Goal: Information Seeking & Learning: Find specific fact

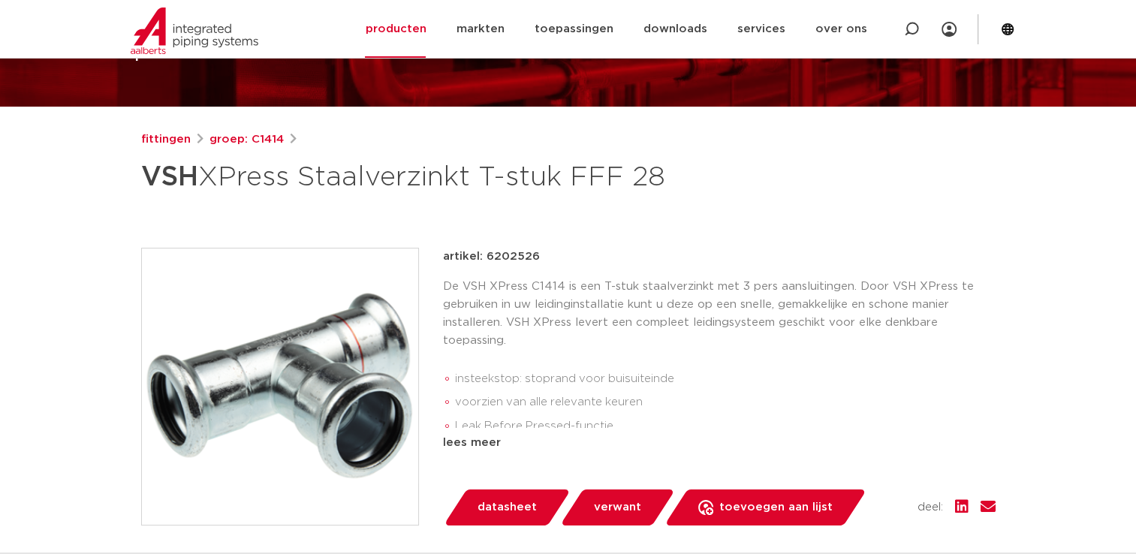
scroll to position [119, 0]
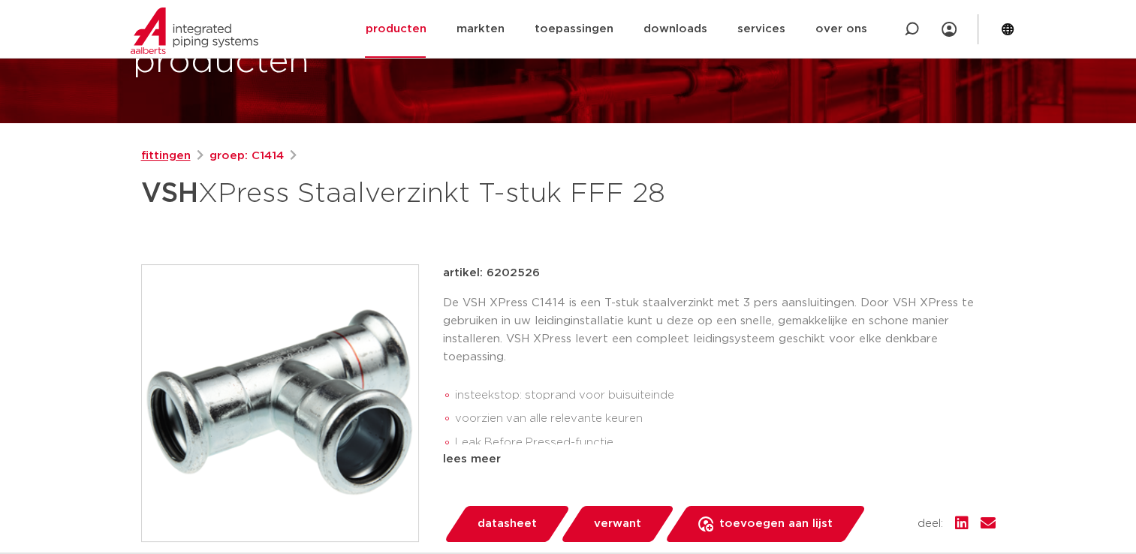
click at [162, 154] on link "fittingen" at bounding box center [166, 156] width 50 height 18
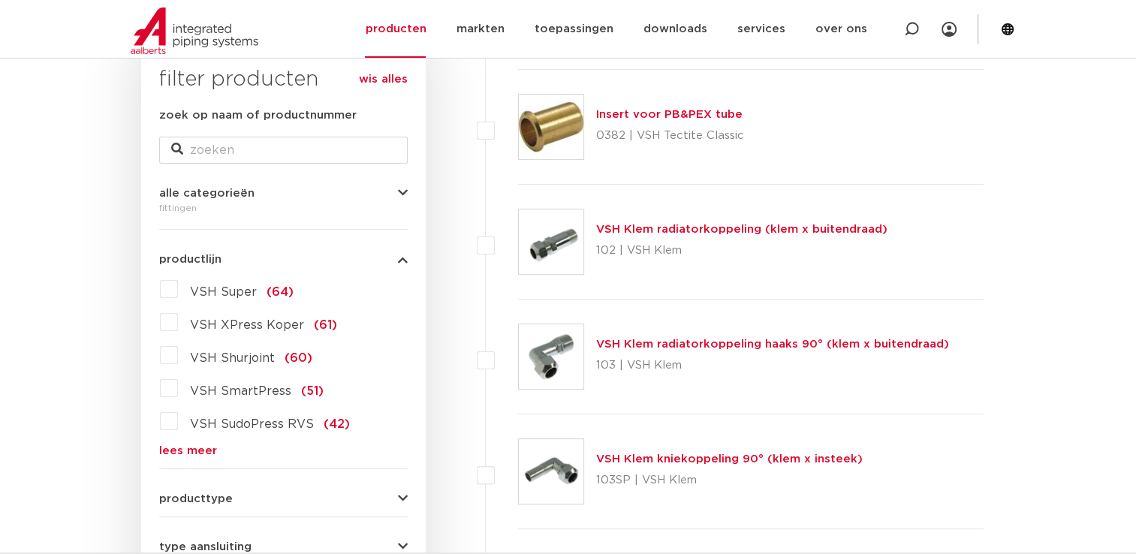
scroll to position [180, 0]
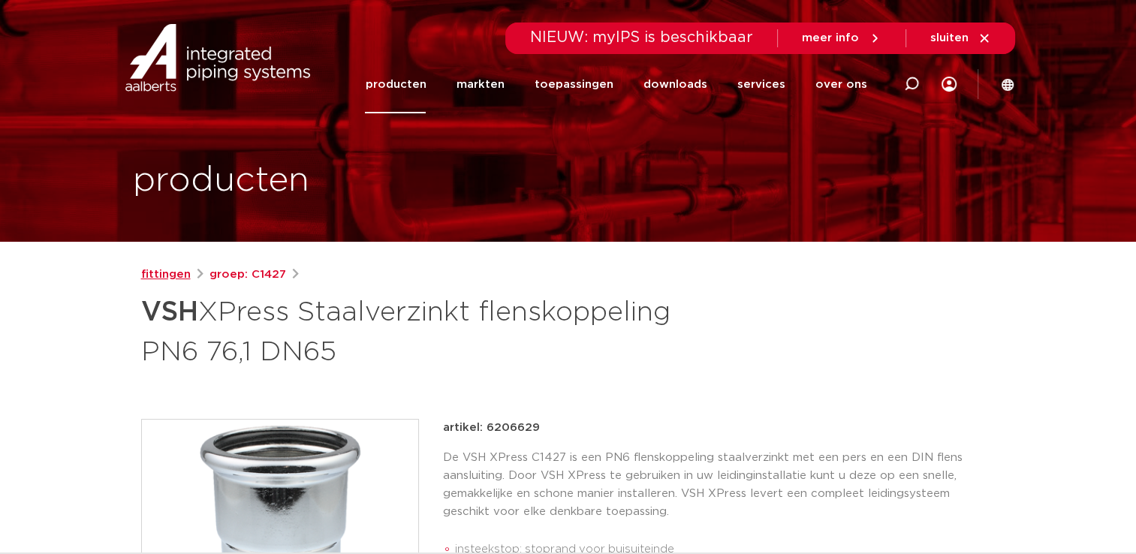
click at [168, 276] on link "fittingen" at bounding box center [166, 275] width 50 height 18
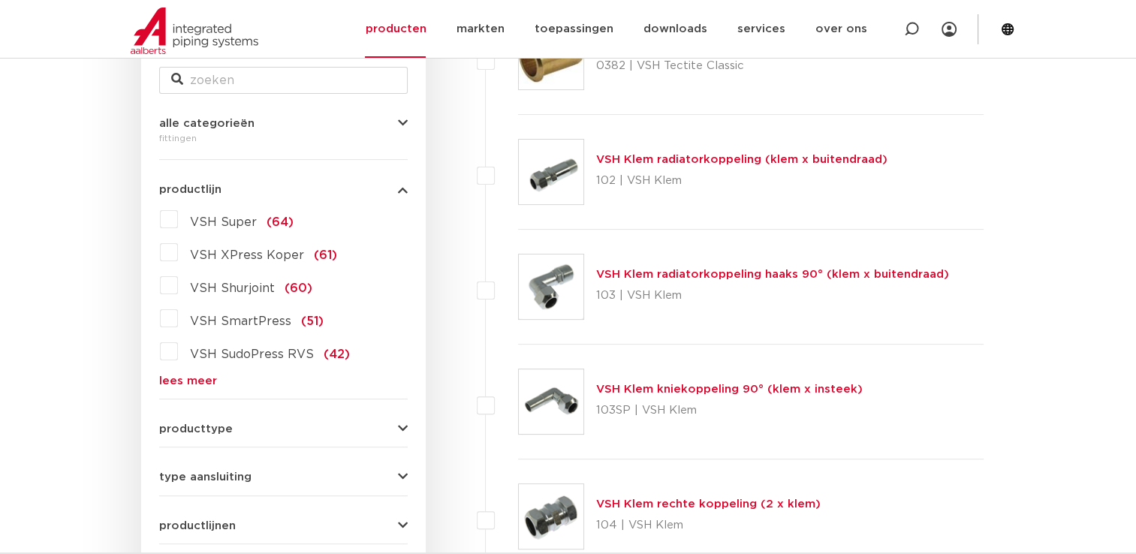
scroll to position [406, 0]
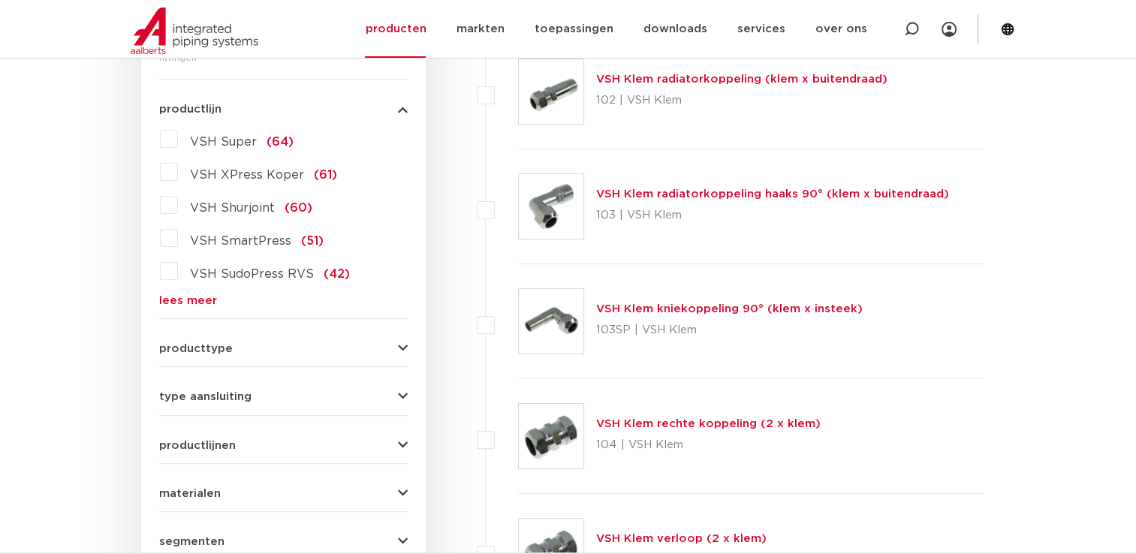
click at [188, 303] on link "lees meer" at bounding box center [283, 300] width 249 height 11
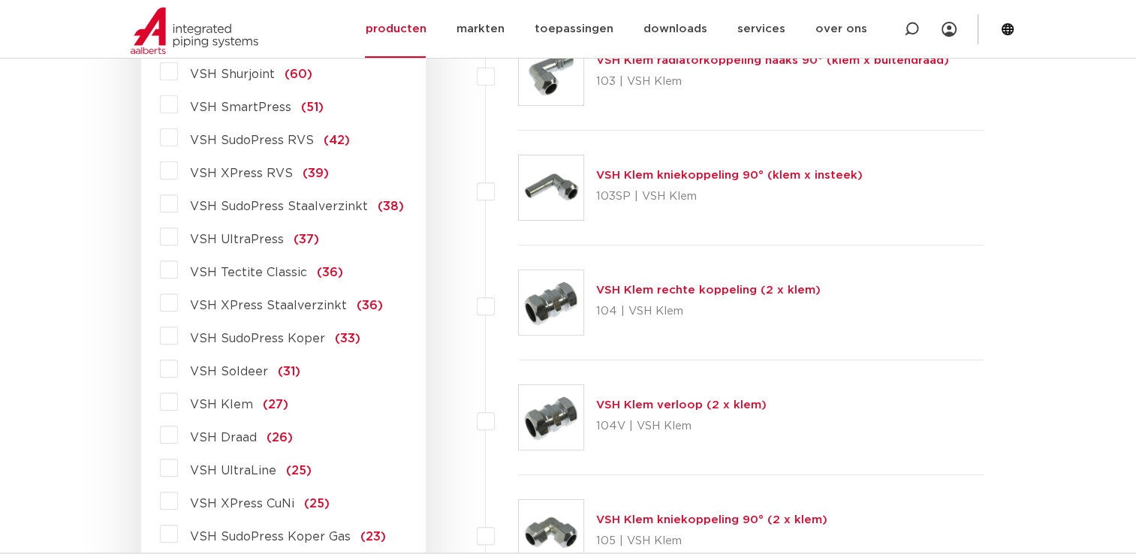
scroll to position [556, 0]
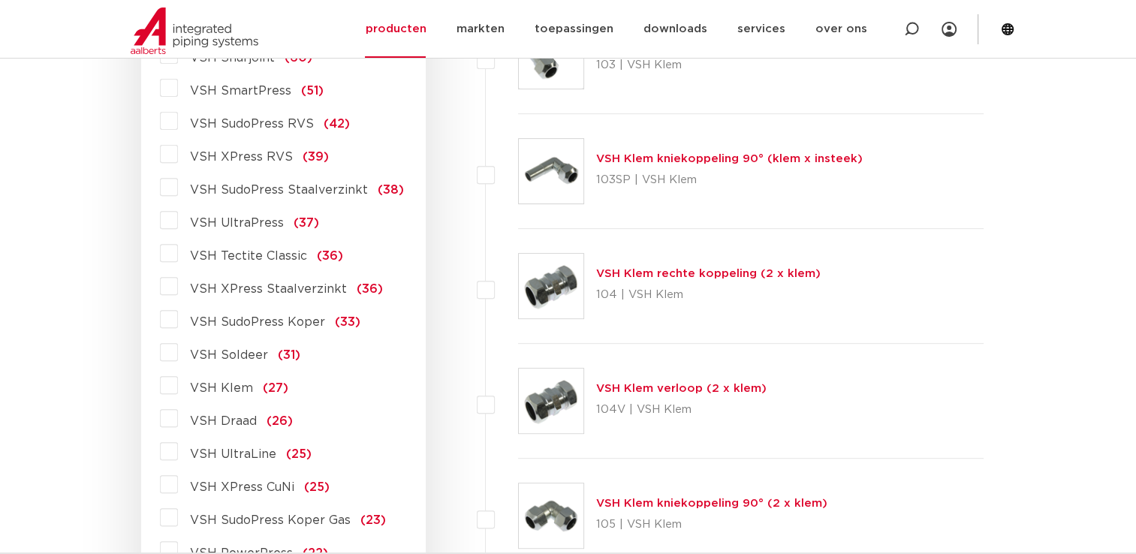
click at [178, 288] on label "VSH XPress Staalverzinkt (36)" at bounding box center [280, 286] width 205 height 24
click at [0, 0] on input "VSH XPress Staalverzinkt (36)" at bounding box center [0, 0] width 0 height 0
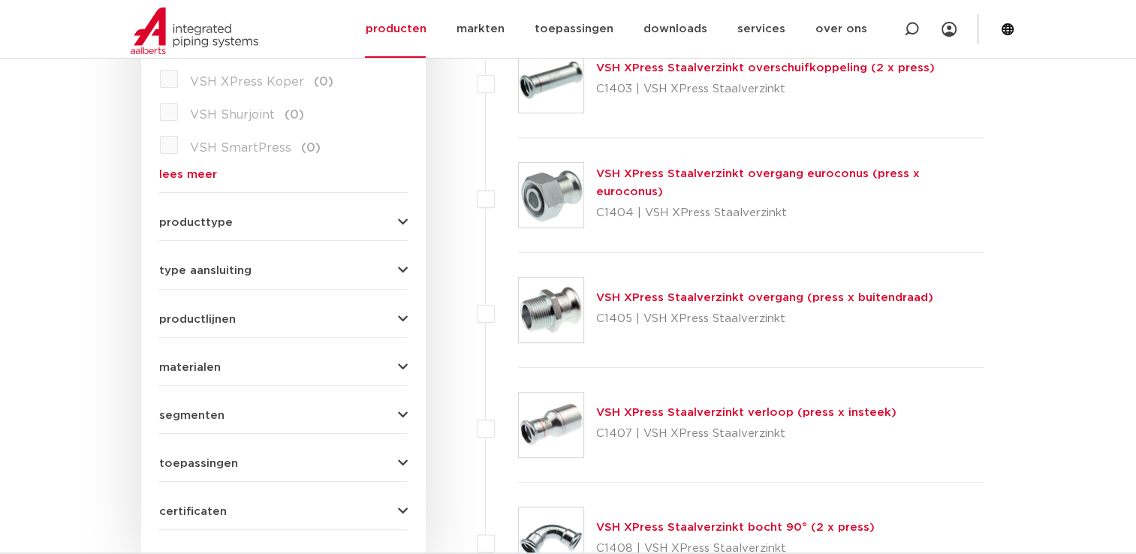
scroll to position [556, 0]
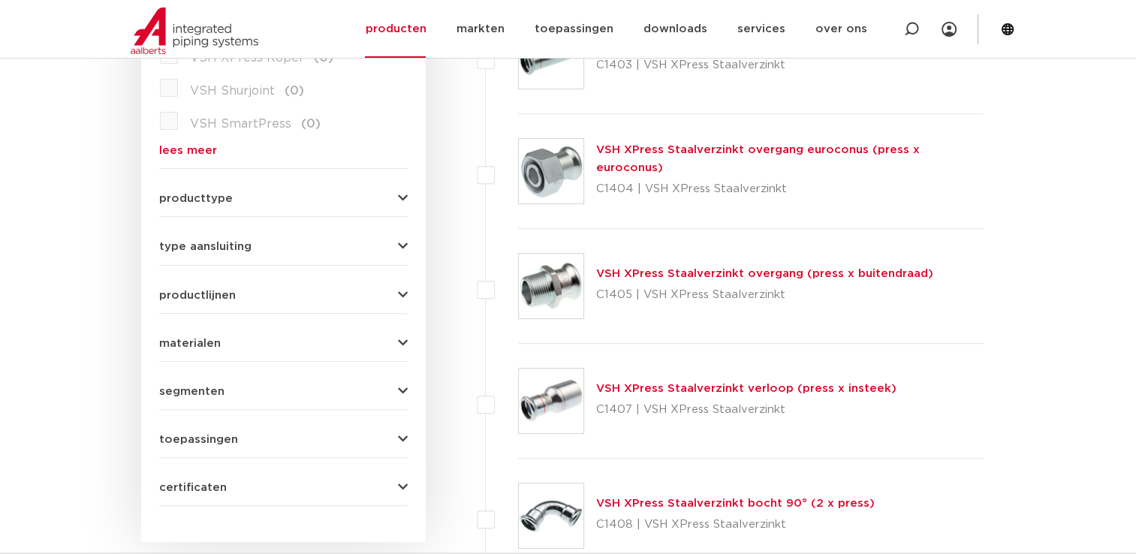
click at [663, 276] on link "VSH XPress Staalverzinkt overgang (press x buitendraad)" at bounding box center [764, 273] width 337 height 11
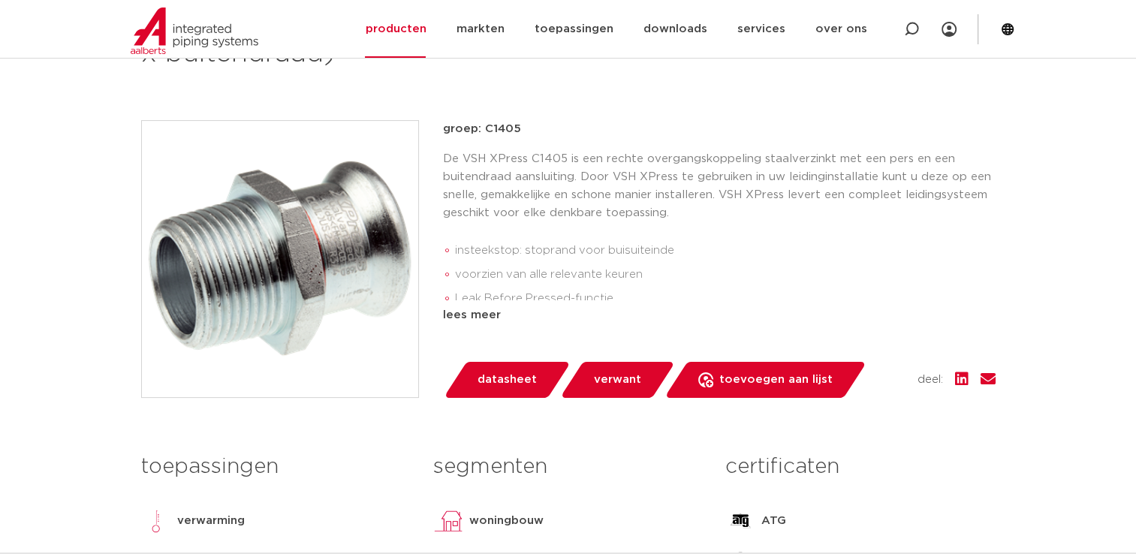
scroll to position [300, 0]
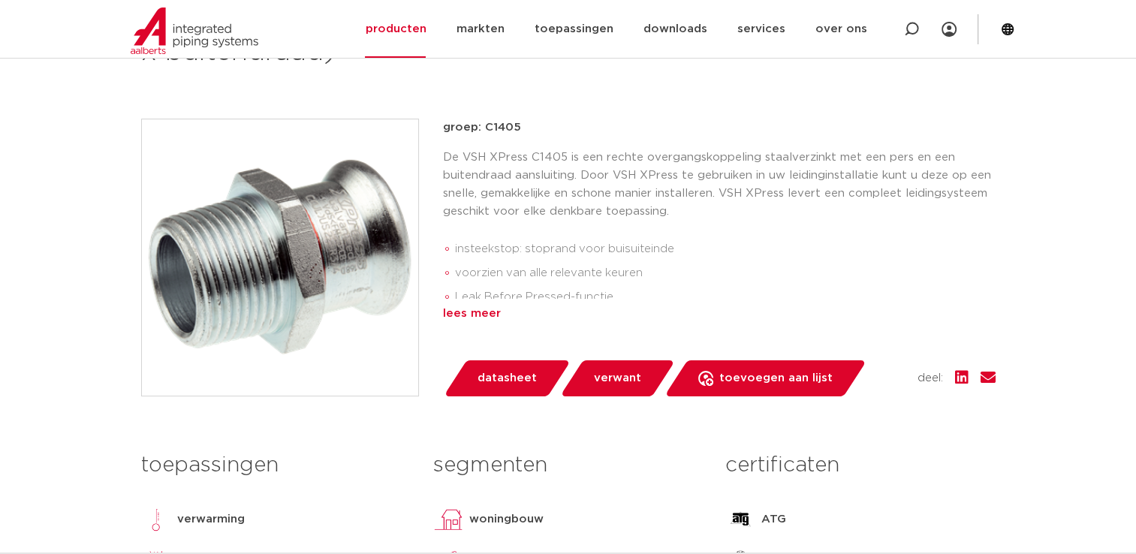
click at [481, 314] on div "lees meer" at bounding box center [719, 314] width 553 height 18
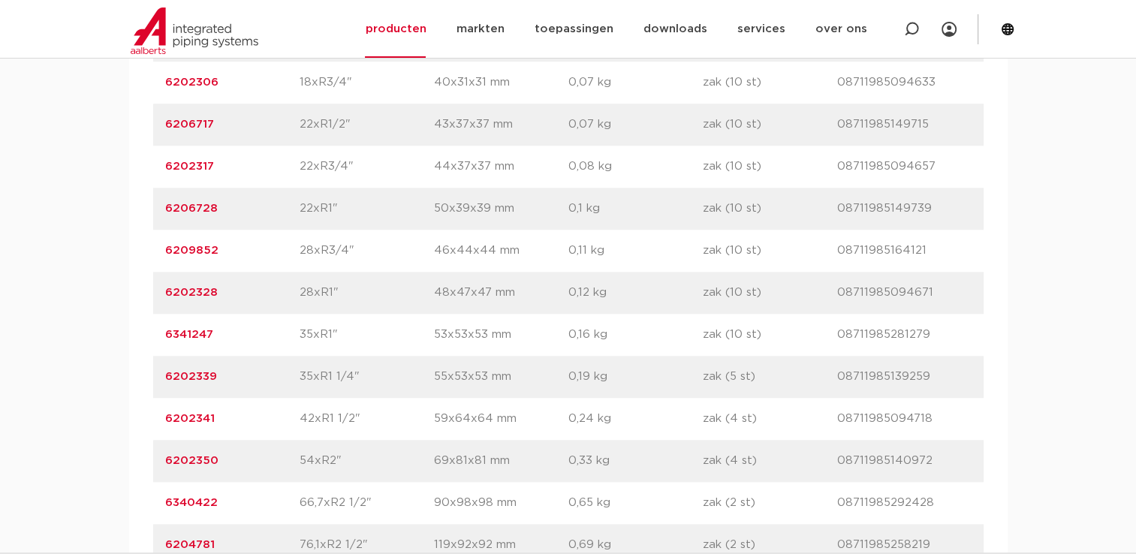
scroll to position [1277, 0]
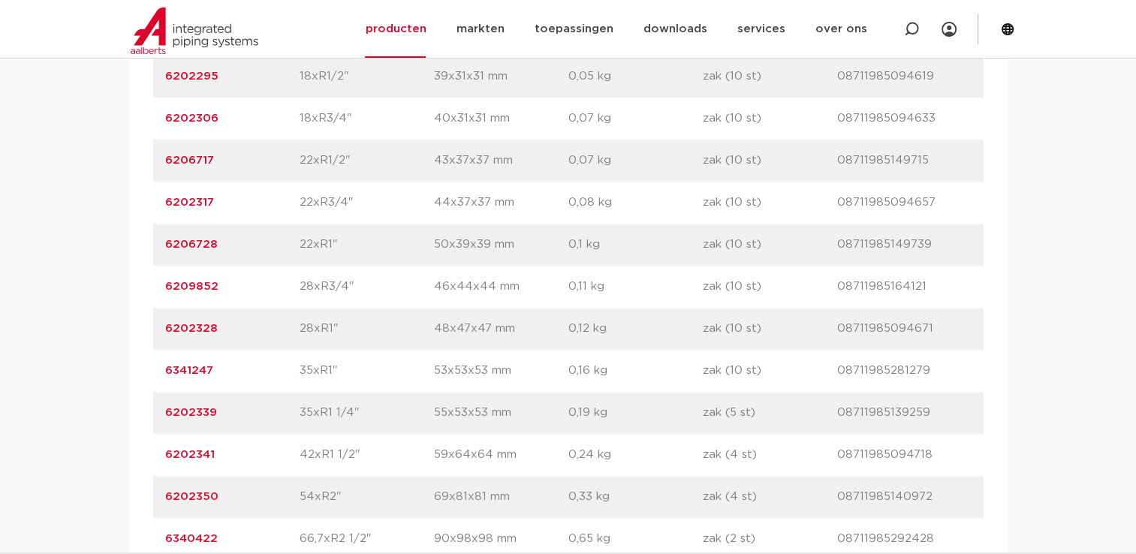
drag, startPoint x: 228, startPoint y: 239, endPoint x: 155, endPoint y: 249, distance: 73.6
click at [155, 249] on div "artikelnummer 6206728 afmeting 22xR1" afmetingen 50x39x39 mm gewicht 0,1 kg ver…" at bounding box center [568, 245] width 831 height 42
copy link "6206728"
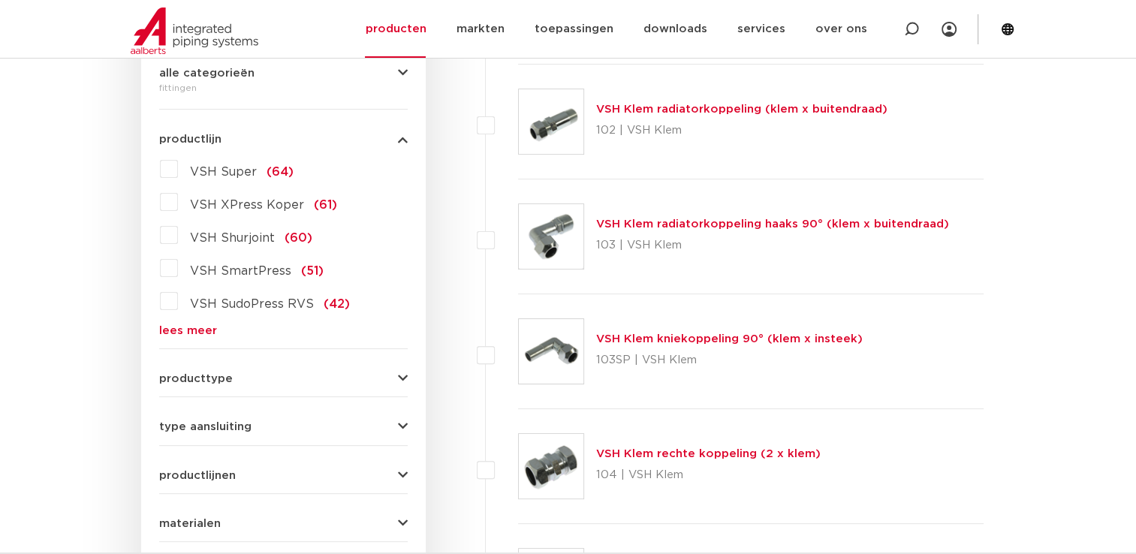
scroll to position [330, 0]
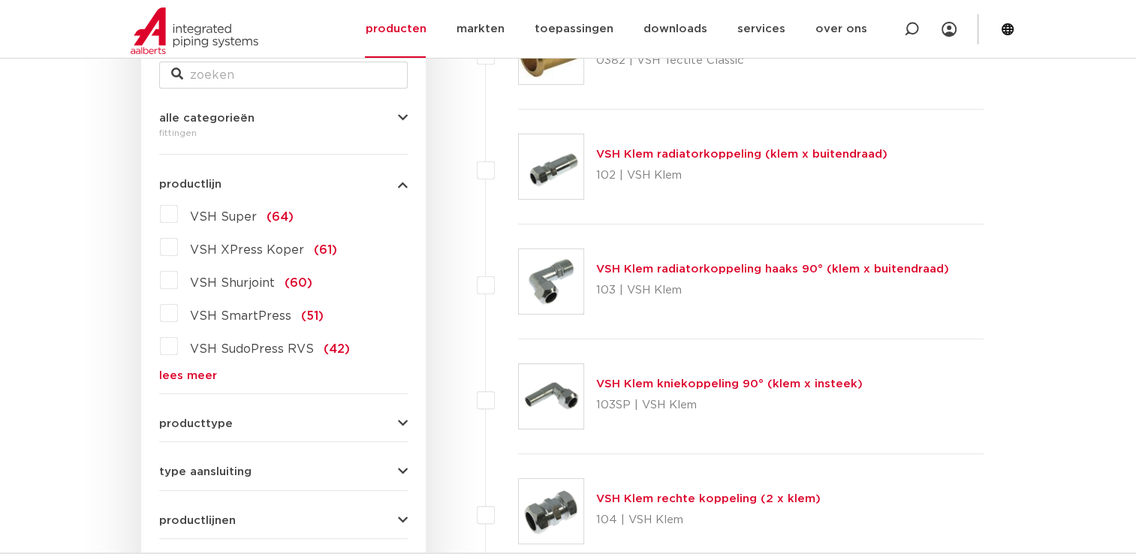
click at [179, 389] on form "zoek op naam of productnummer alle categorieën fittingen fittingen afsluiters b…" at bounding box center [283, 382] width 249 height 700
click at [180, 383] on form "zoek op naam of productnummer alle categorieën fittingen fittingen afsluiters b…" at bounding box center [283, 382] width 249 height 700
click at [188, 372] on link "lees meer" at bounding box center [283, 375] width 249 height 11
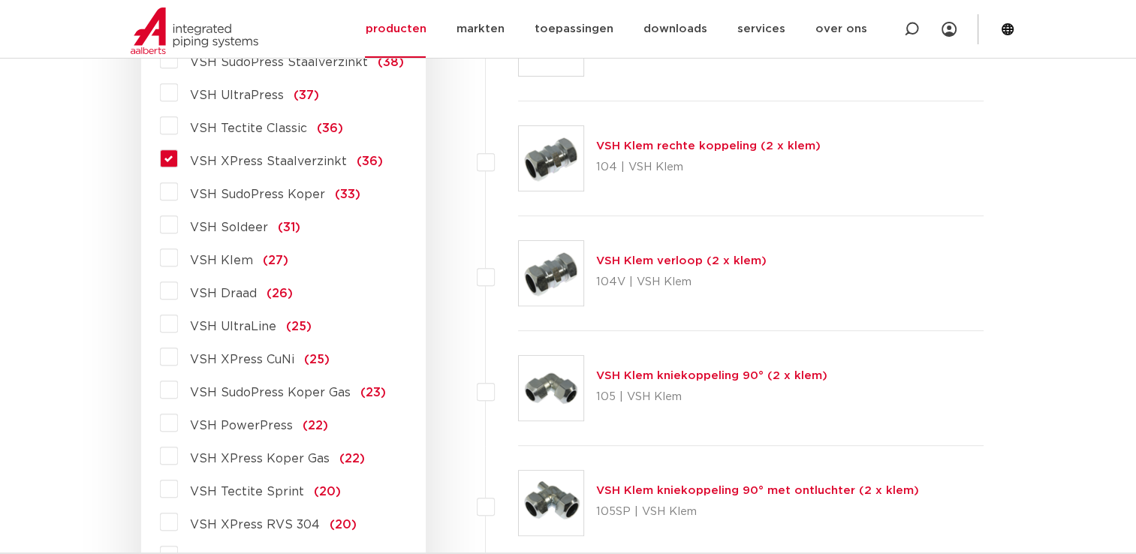
scroll to position [676, 0]
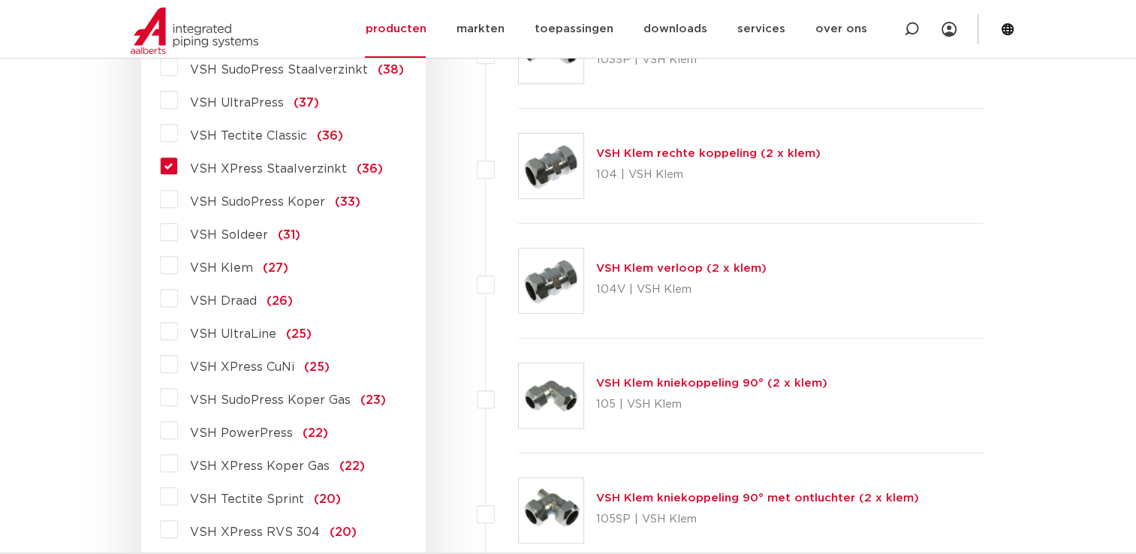
click at [178, 157] on label "VSH XPress Staalverzinkt (36)" at bounding box center [280, 166] width 205 height 24
click at [0, 0] on input "VSH XPress Staalverzinkt (36)" at bounding box center [0, 0] width 0 height 0
click at [178, 164] on label "VSH XPress Staalverzinkt (36)" at bounding box center [280, 166] width 205 height 24
click at [0, 0] on input "VSH XPress Staalverzinkt (36)" at bounding box center [0, 0] width 0 height 0
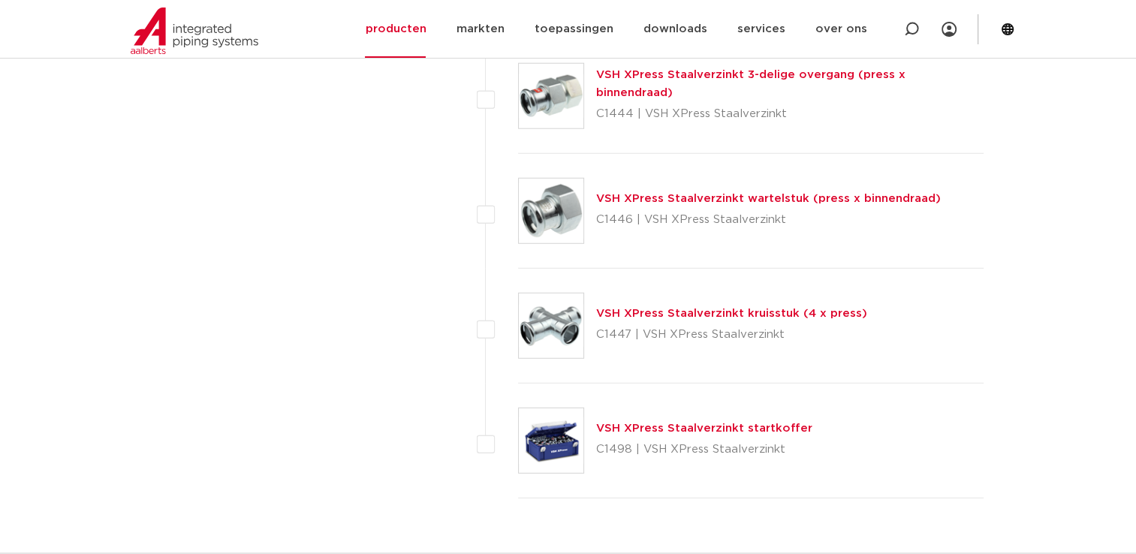
scroll to position [3981, 0]
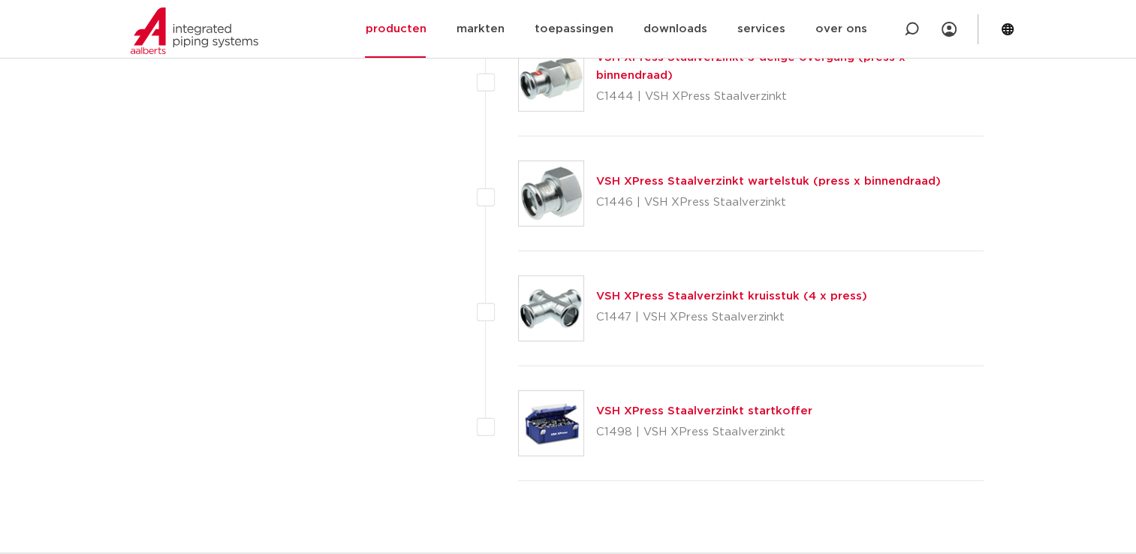
click at [626, 178] on link "VSH XPress Staalverzinkt wartelstuk (press x binnendraad)" at bounding box center [768, 181] width 345 height 11
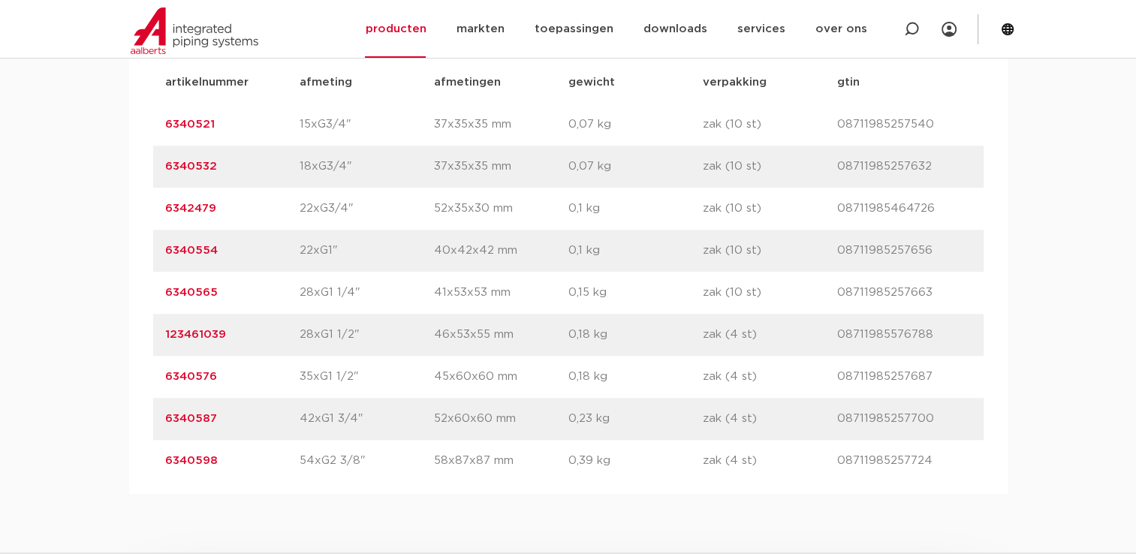
scroll to position [976, 0]
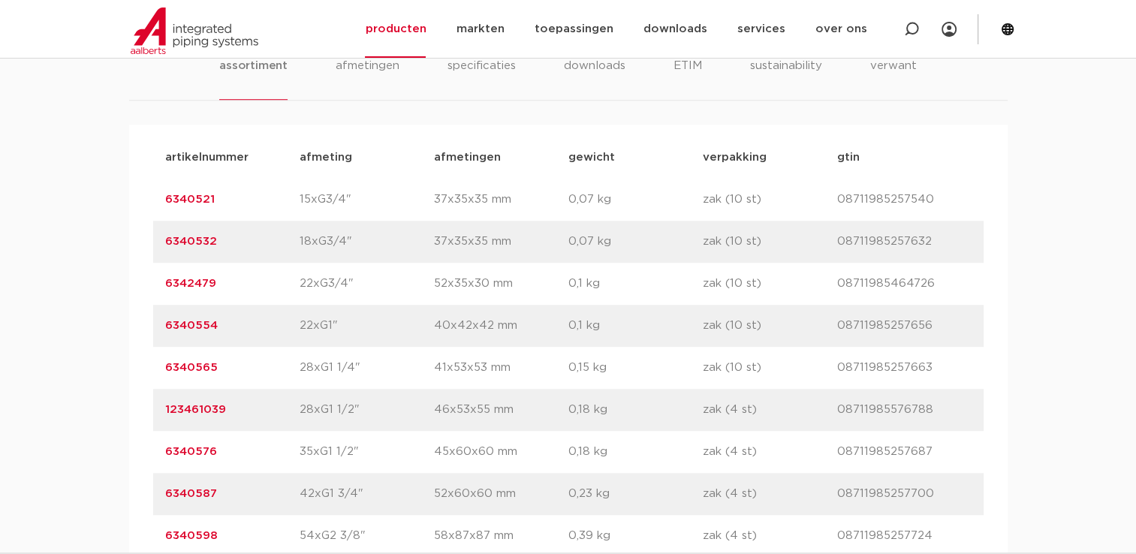
drag, startPoint x: 243, startPoint y: 327, endPoint x: 155, endPoint y: 326, distance: 88.6
click at [155, 326] on div "artikelnummer 6340554 afmeting 22xG1" [GEOGRAPHIC_DATA] 40x42x42 mm gewicht 0,1…" at bounding box center [568, 326] width 831 height 42
copy link "6340554"
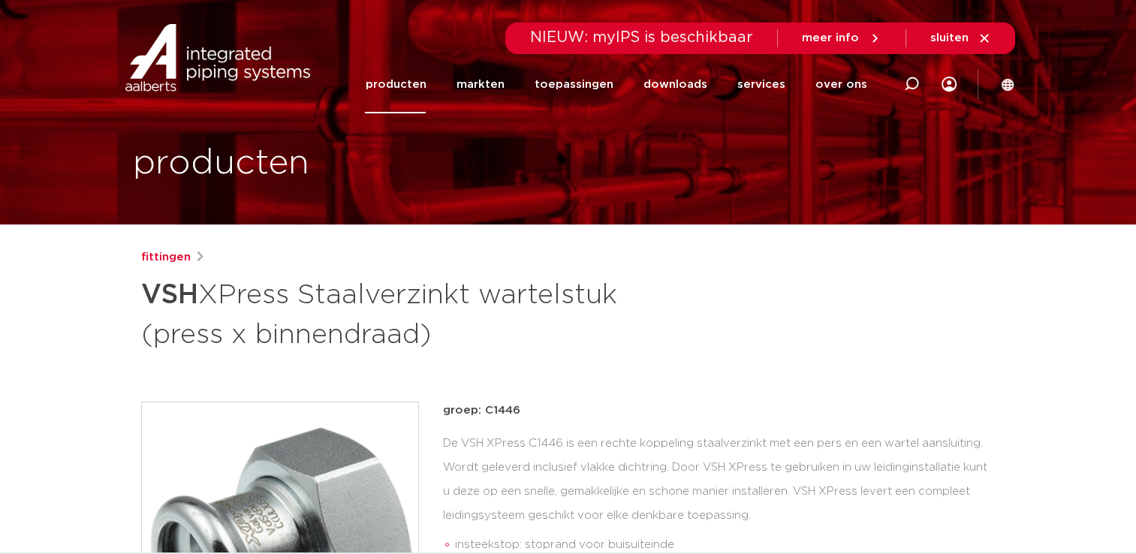
scroll to position [0, 0]
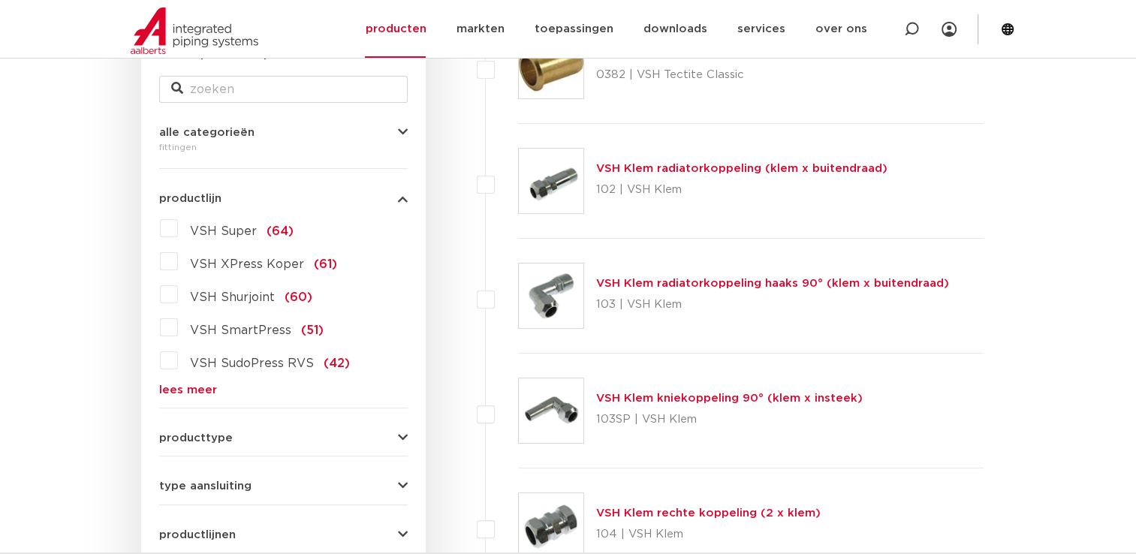
scroll to position [376, 0]
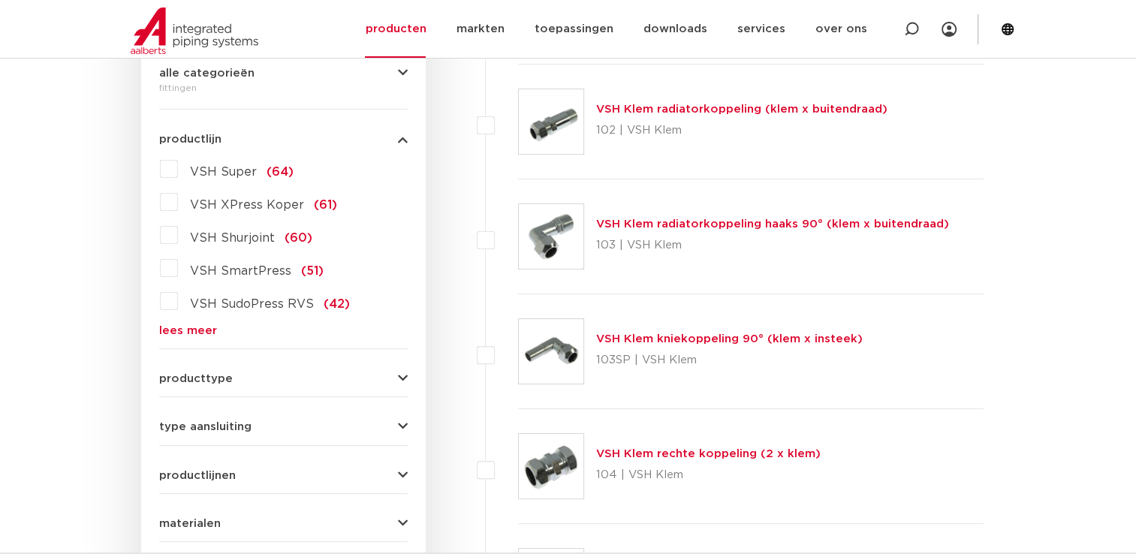
click at [174, 326] on link "lees meer" at bounding box center [283, 330] width 249 height 11
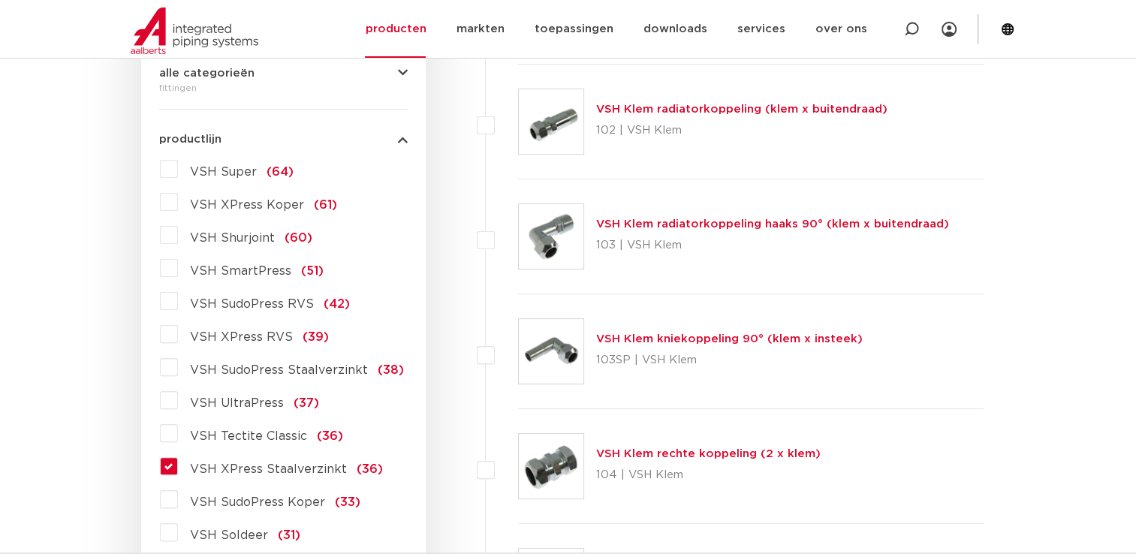
click at [178, 469] on label "VSH XPress Staalverzinkt (36)" at bounding box center [280, 466] width 205 height 24
click at [0, 0] on input "VSH XPress Staalverzinkt (36)" at bounding box center [0, 0] width 0 height 0
click at [178, 465] on label "VSH XPress Staalverzinkt (36)" at bounding box center [280, 466] width 205 height 24
click at [0, 0] on input "VSH XPress Staalverzinkt (36)" at bounding box center [0, 0] width 0 height 0
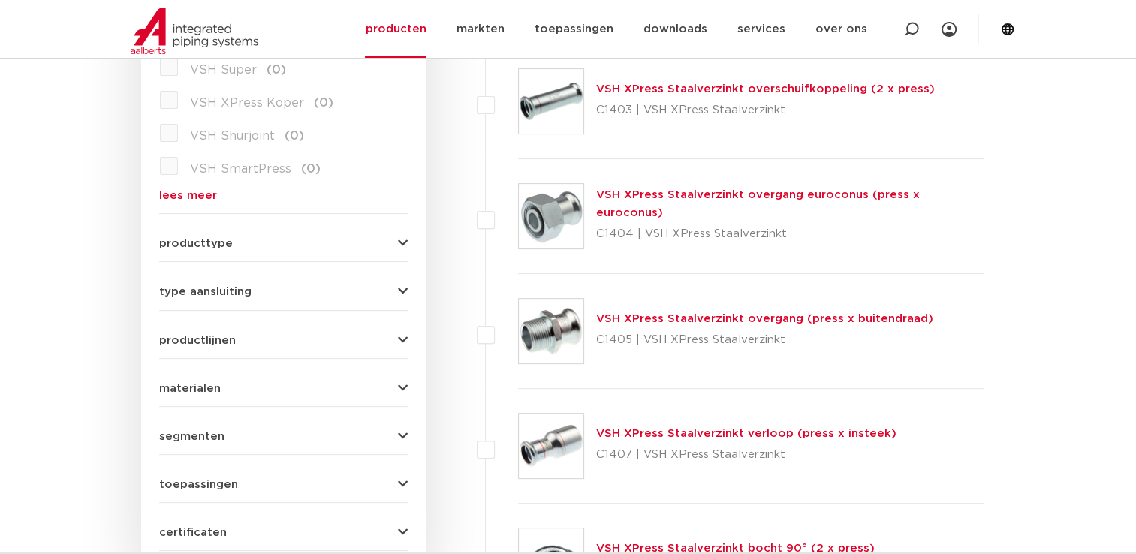
scroll to position [526, 0]
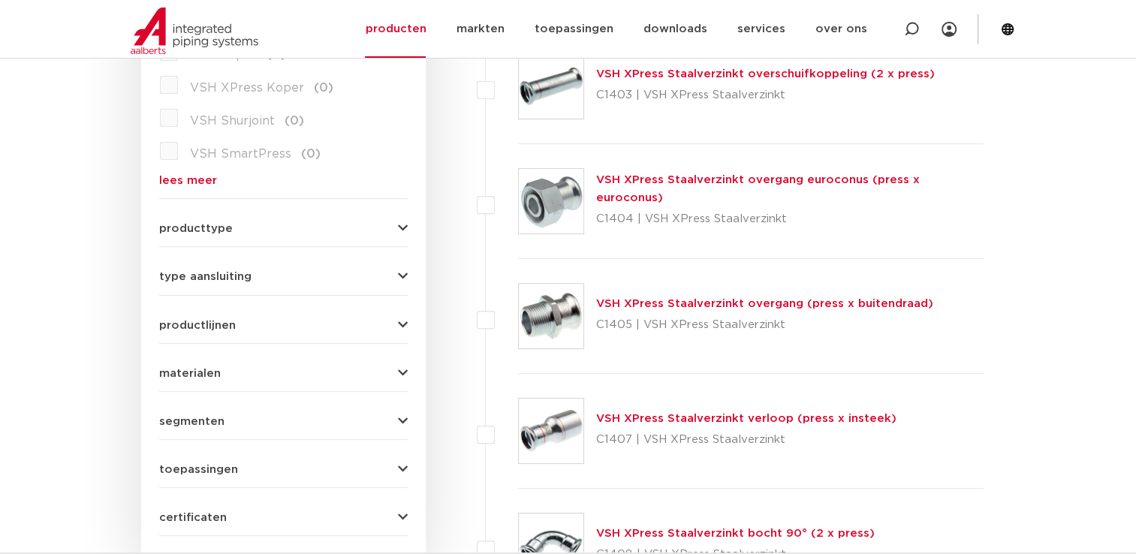
click at [676, 306] on link "VSH XPress Staalverzinkt overgang (press x buitendraad)" at bounding box center [764, 303] width 337 height 11
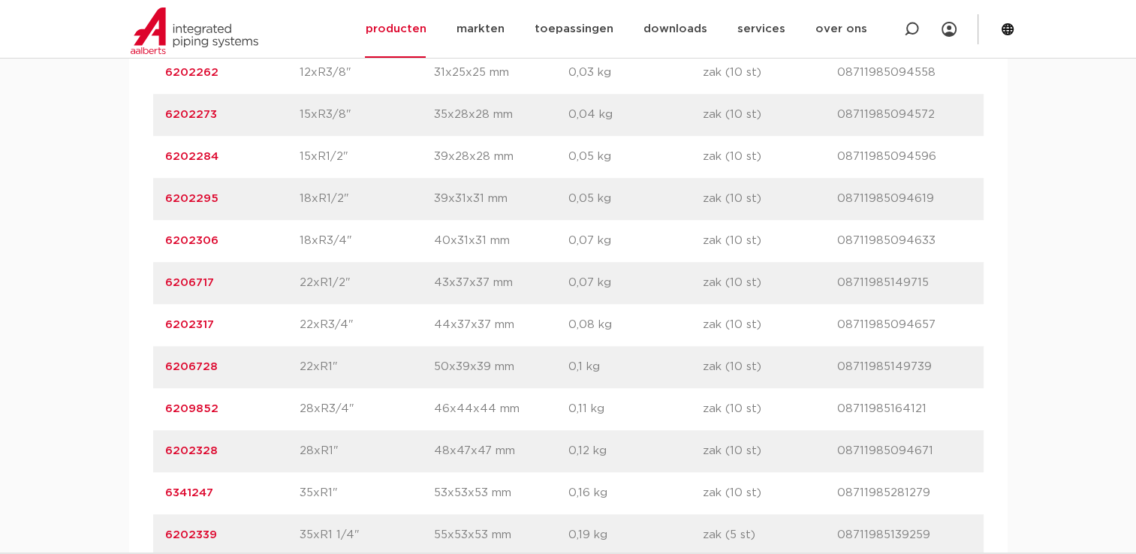
scroll to position [1127, 0]
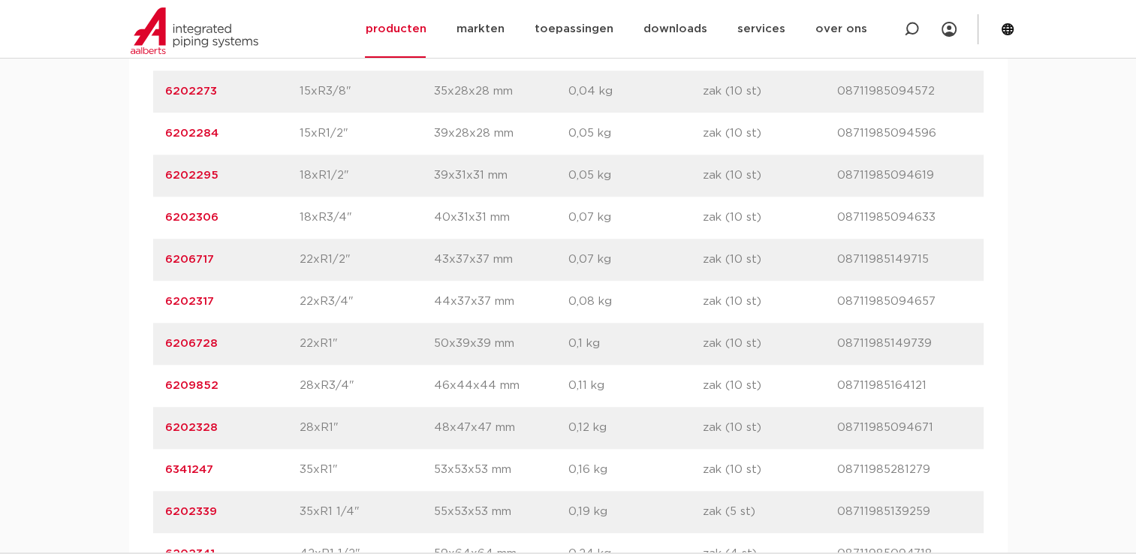
drag, startPoint x: 237, startPoint y: 302, endPoint x: 154, endPoint y: 302, distance: 82.6
click at [154, 302] on div "artikelnummer 6202317 afmeting 22xR3/4" afmetingen 44x37x37 mm gewicht 0,08 kg …" at bounding box center [568, 302] width 831 height 42
copy link "6202317"
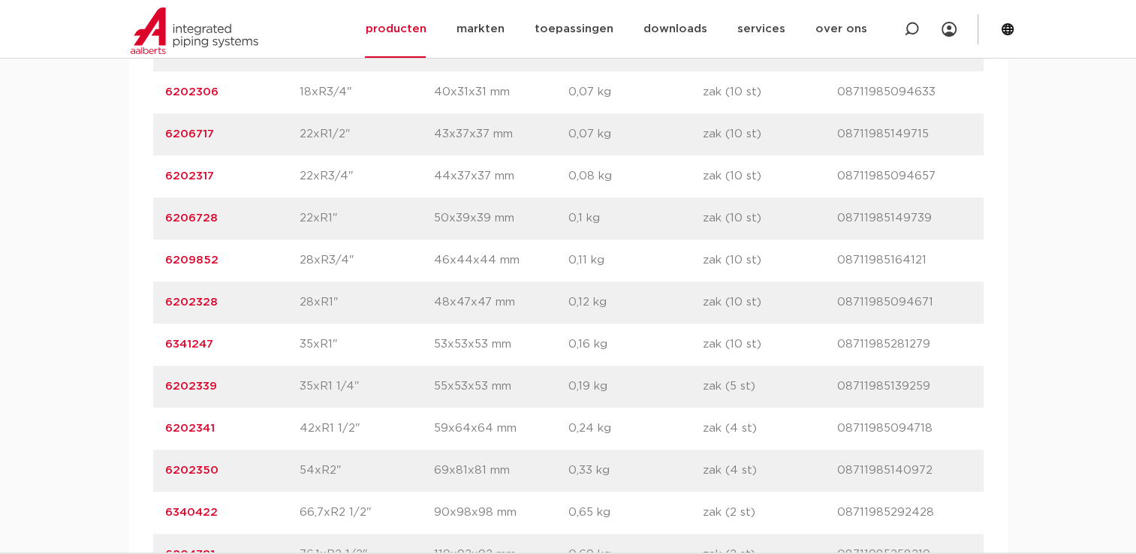
scroll to position [1277, 0]
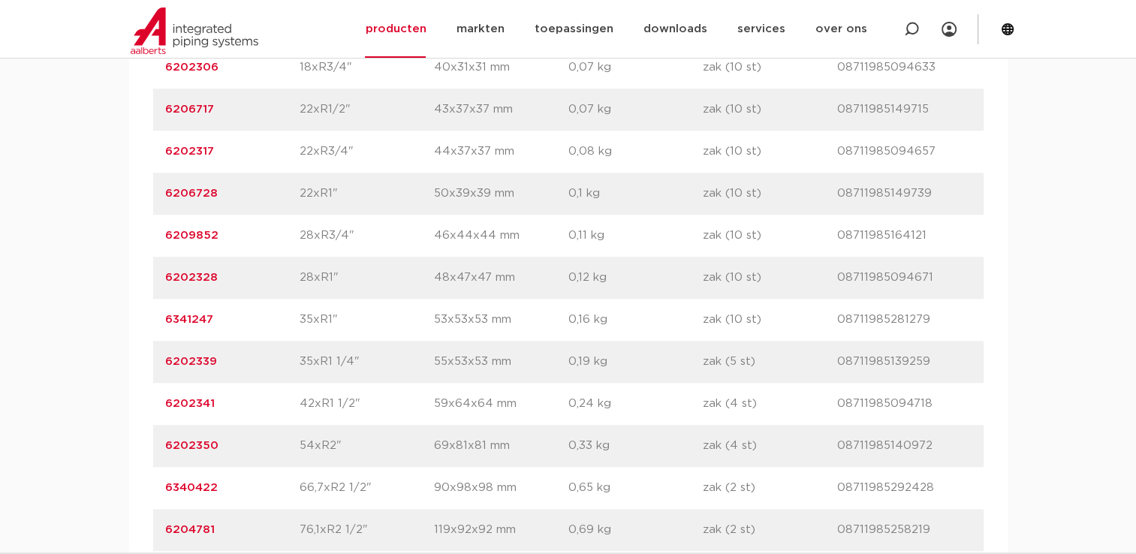
drag, startPoint x: 228, startPoint y: 277, endPoint x: 158, endPoint y: 278, distance: 69.9
click at [158, 278] on div "artikelnummer 6202328 afmeting 28xR1" afmetingen 48x47x47 mm gewicht 0,12 kg ve…" at bounding box center [568, 278] width 831 height 42
copy link "6202328"
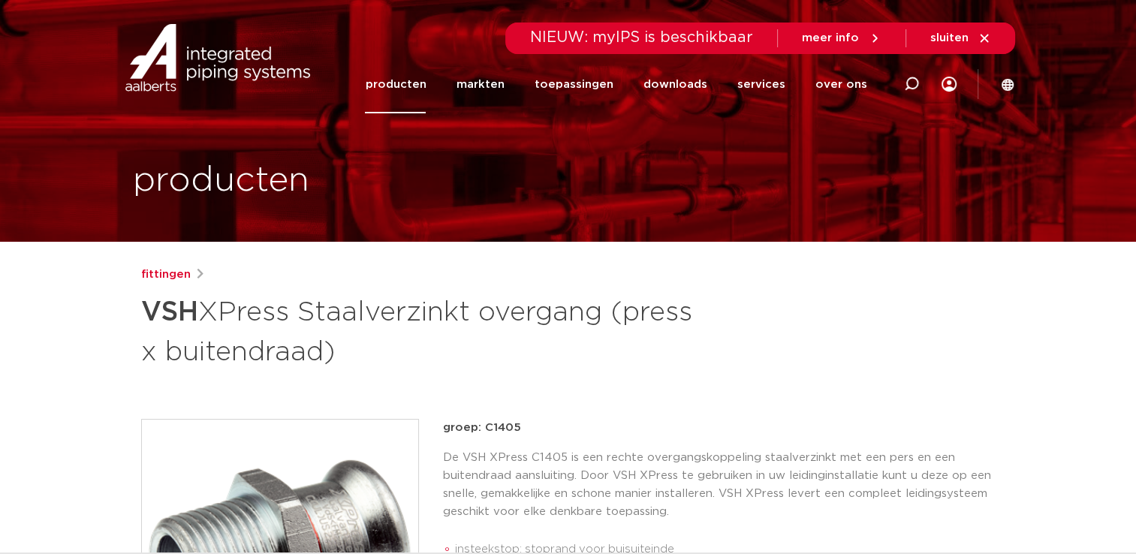
scroll to position [75, 0]
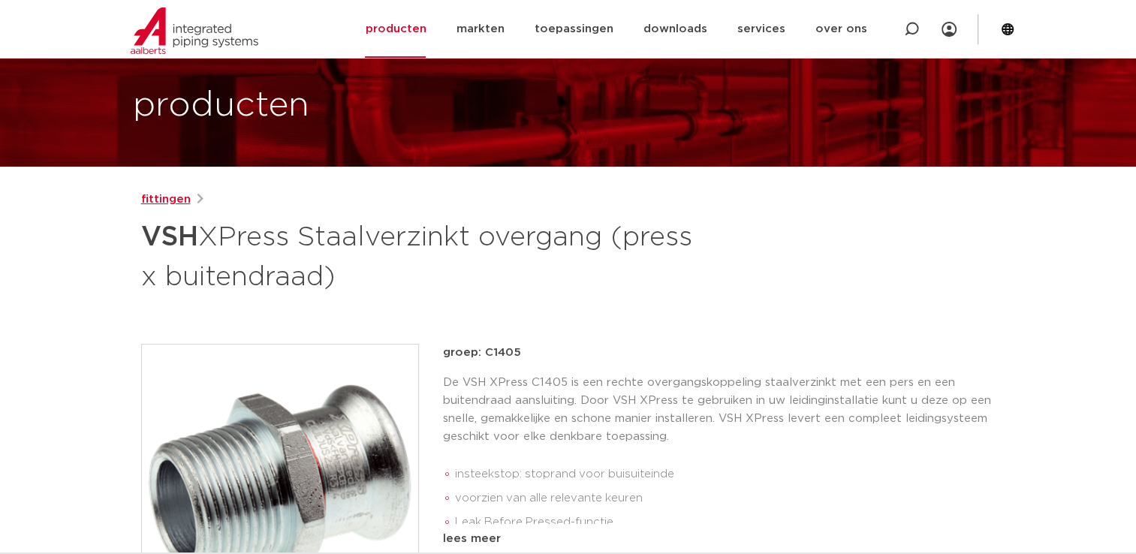
click at [146, 202] on link "fittingen" at bounding box center [166, 200] width 50 height 18
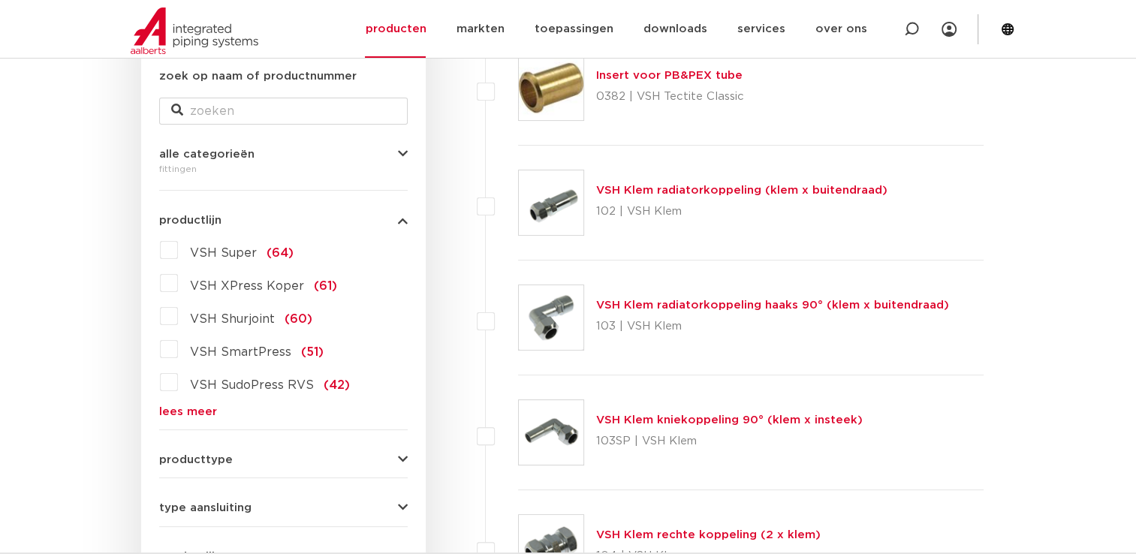
scroll to position [376, 0]
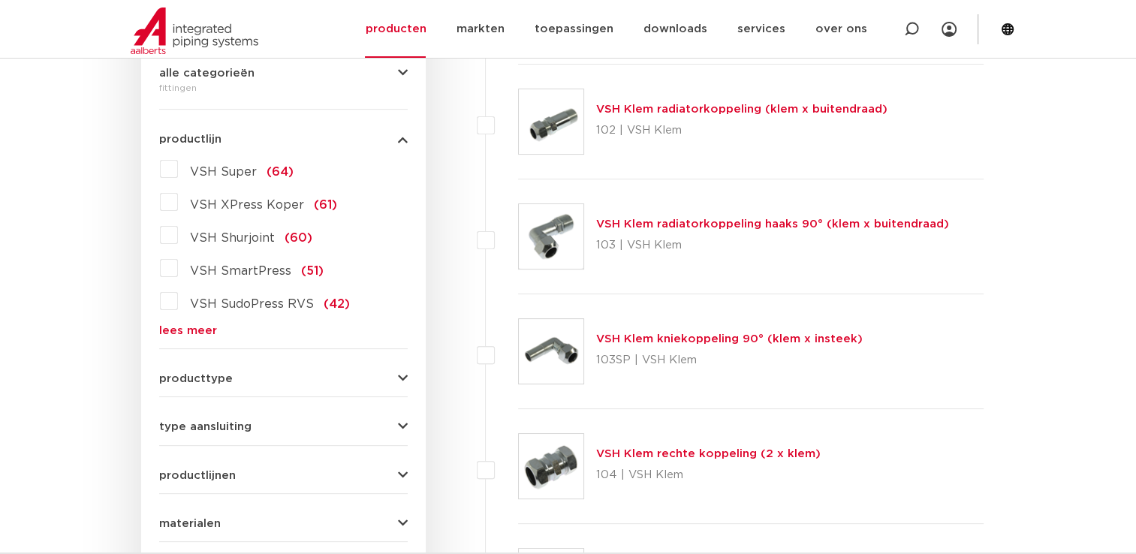
click at [198, 330] on link "lees meer" at bounding box center [283, 330] width 249 height 11
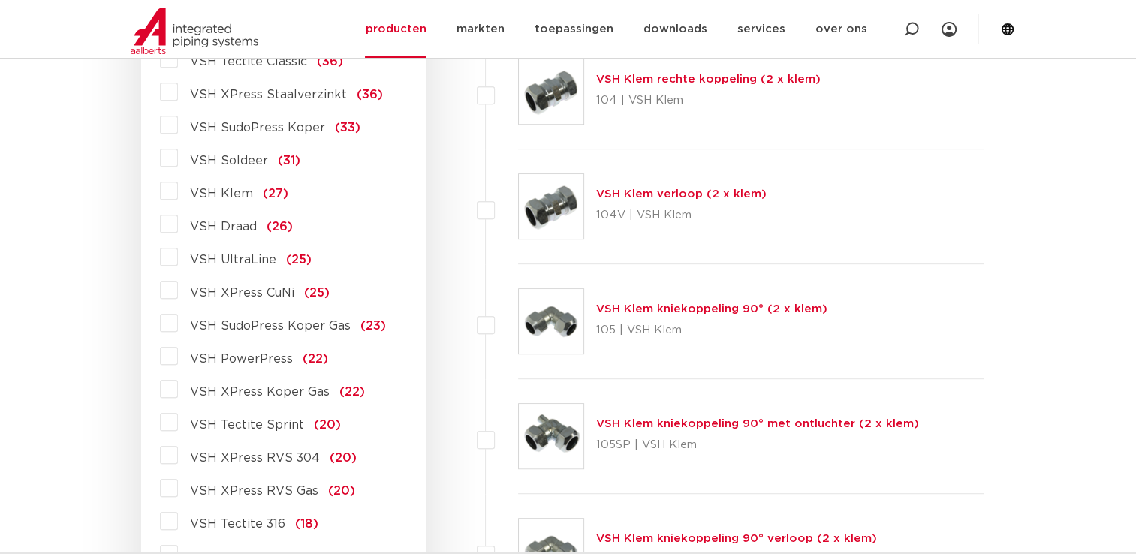
scroll to position [751, 0]
click at [178, 88] on label "VSH XPress Staalverzinkt (36)" at bounding box center [280, 91] width 205 height 24
click at [0, 0] on input "VSH XPress Staalverzinkt (36)" at bounding box center [0, 0] width 0 height 0
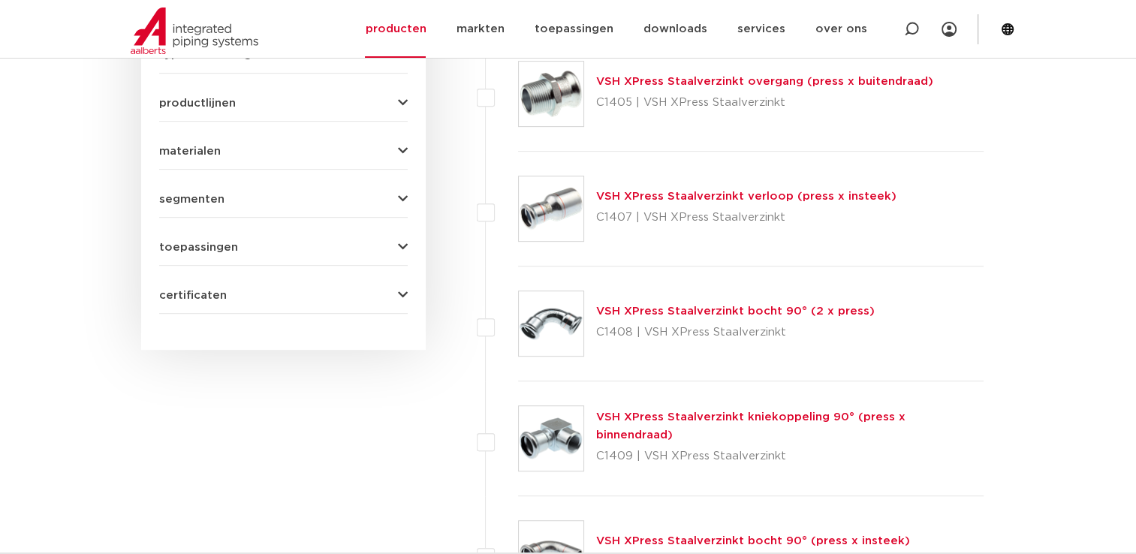
scroll to position [751, 0]
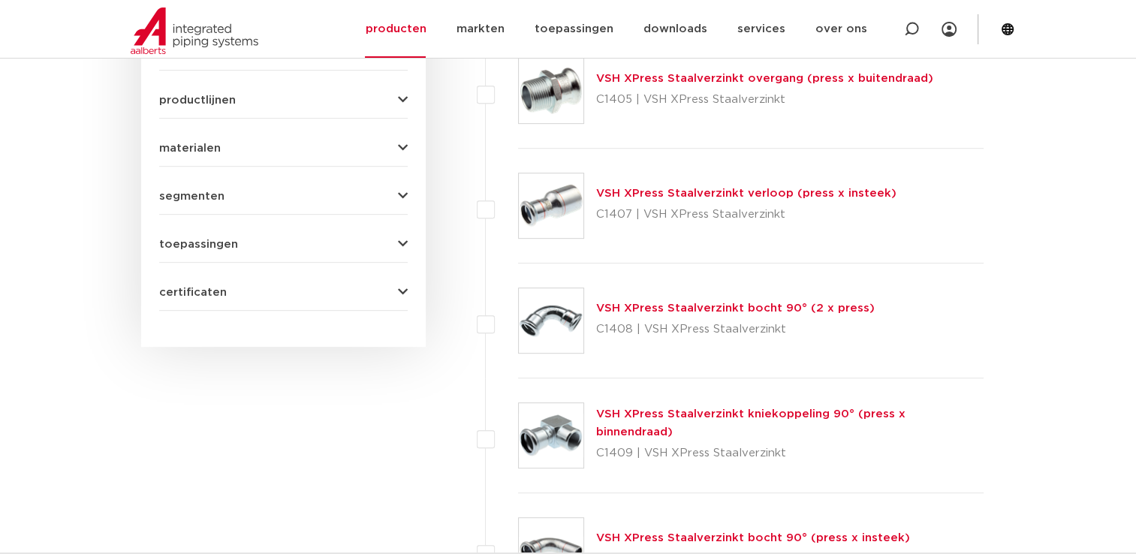
click at [688, 192] on link "VSH XPress Staalverzinkt verloop (press x insteek)" at bounding box center [746, 193] width 300 height 11
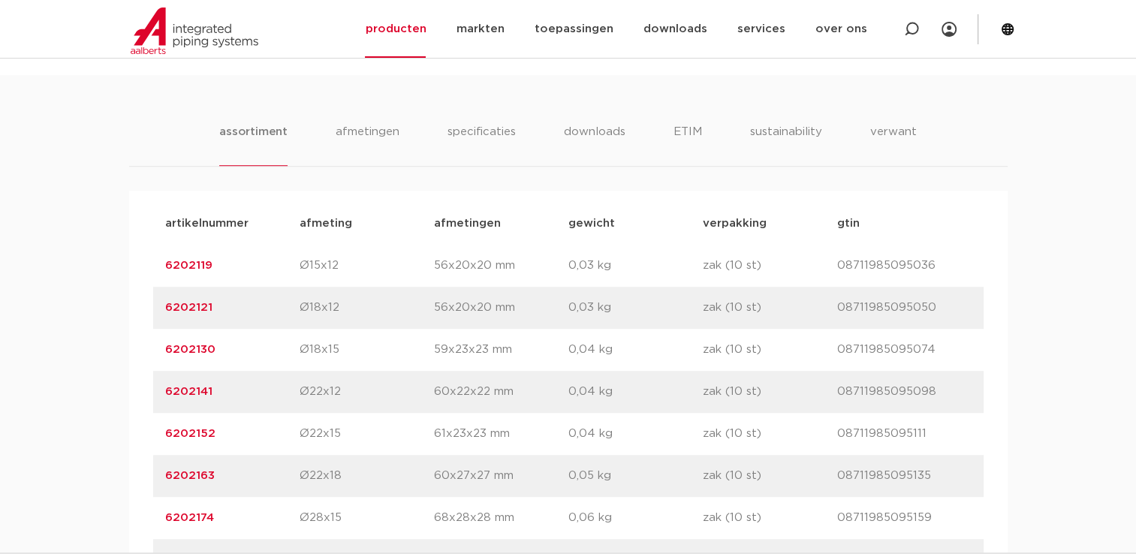
scroll to position [901, 0]
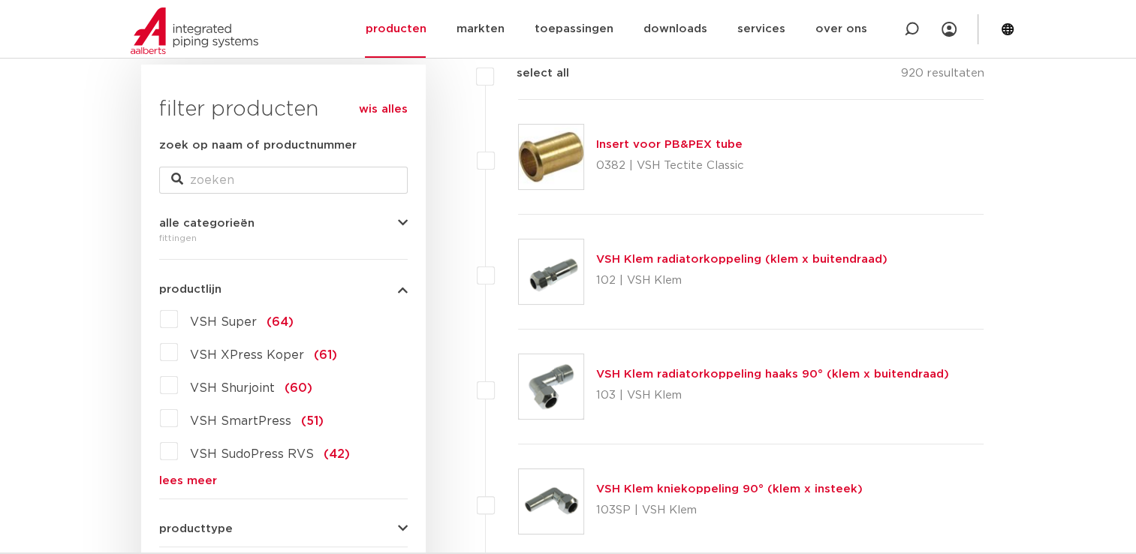
scroll to position [376, 0]
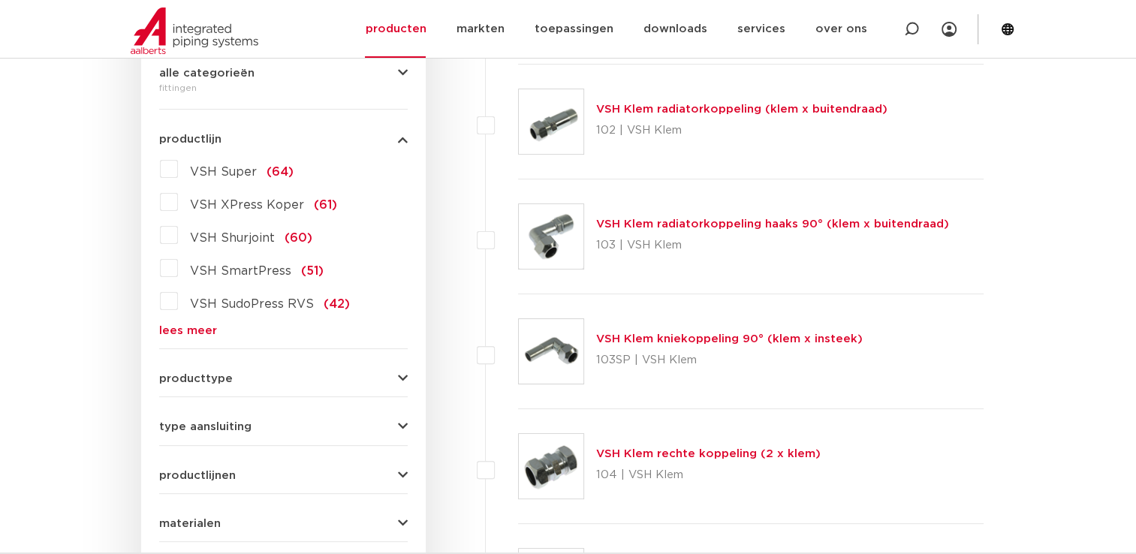
click at [207, 329] on link "lees meer" at bounding box center [283, 330] width 249 height 11
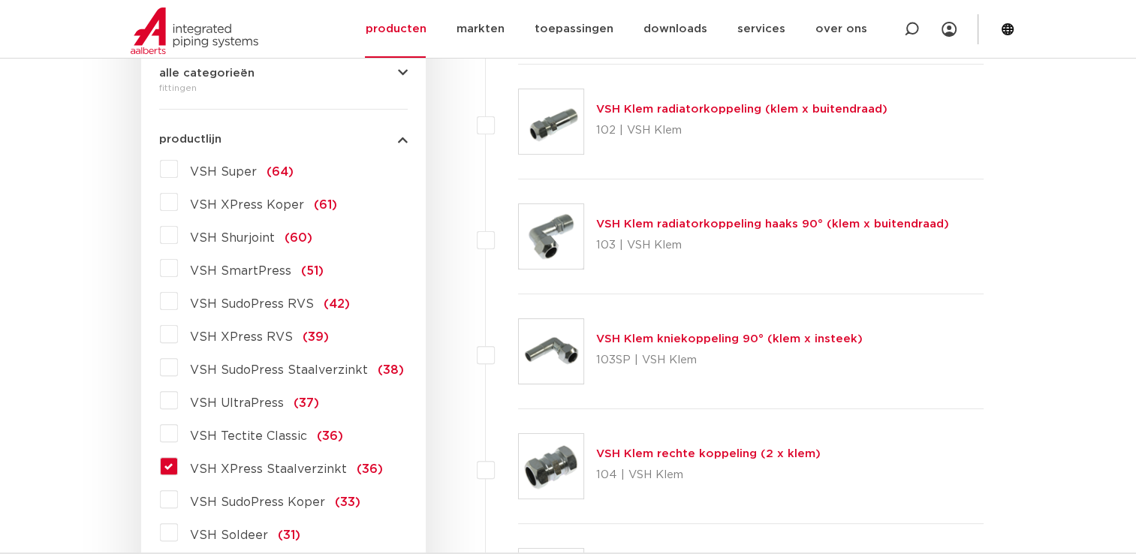
click at [178, 467] on label "VSH XPress Staalverzinkt (36)" at bounding box center [280, 466] width 205 height 24
click at [0, 0] on input "VSH XPress Staalverzinkt (36)" at bounding box center [0, 0] width 0 height 0
click at [178, 467] on label "VSH XPress Staalverzinkt (36)" at bounding box center [280, 466] width 205 height 24
click at [0, 0] on input "VSH XPress Staalverzinkt (36)" at bounding box center [0, 0] width 0 height 0
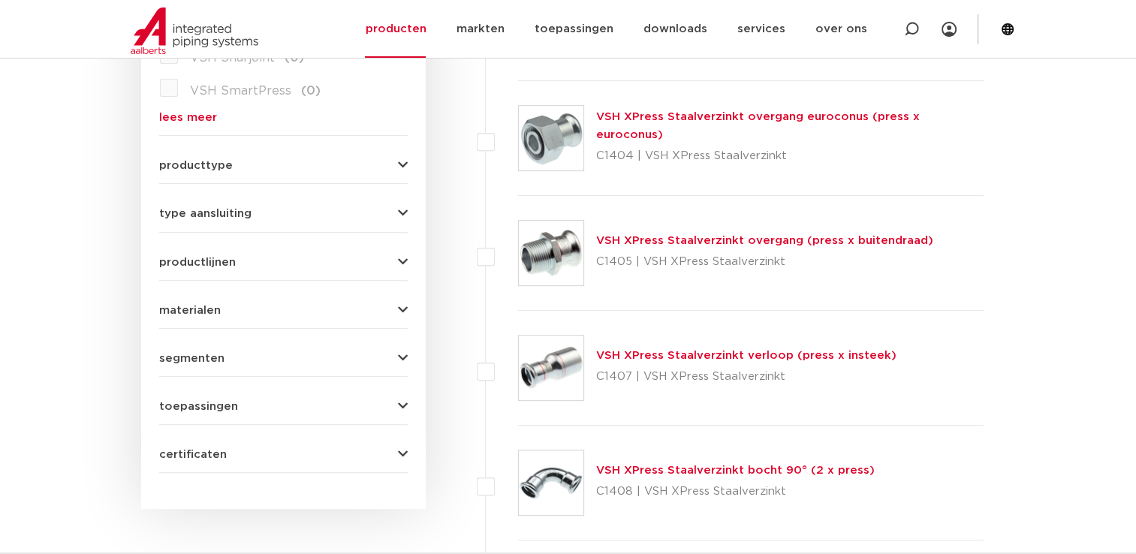
scroll to position [526, 0]
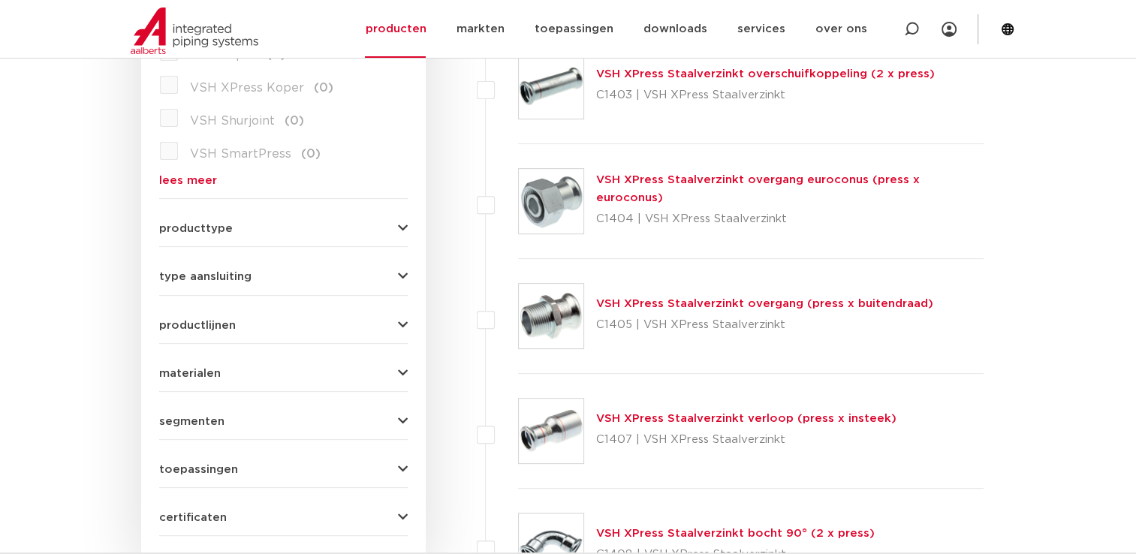
click at [698, 299] on link "VSH XPress Staalverzinkt overgang (press x buitendraad)" at bounding box center [764, 303] width 337 height 11
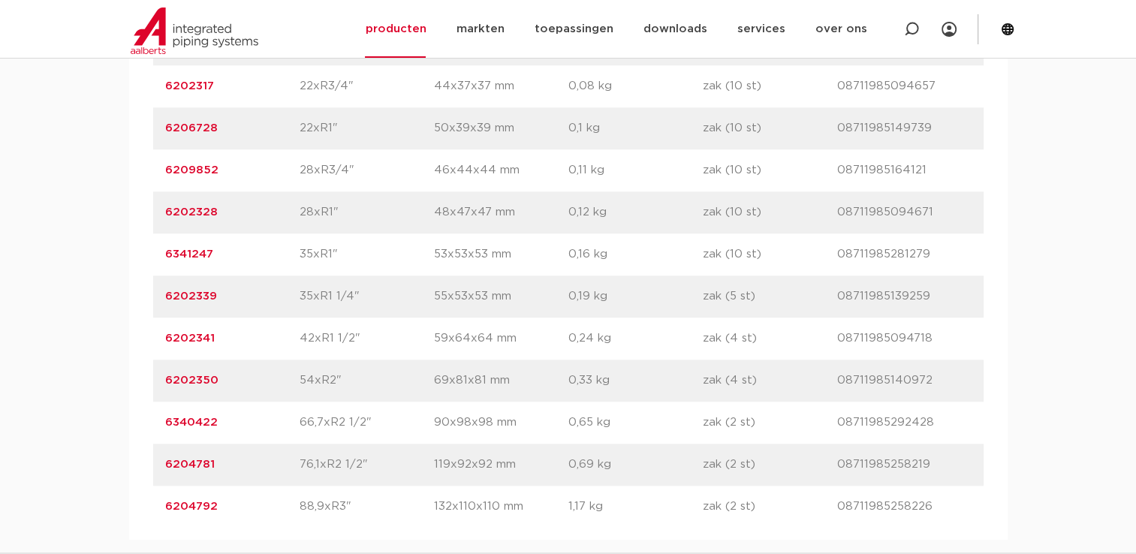
scroll to position [1352, 0]
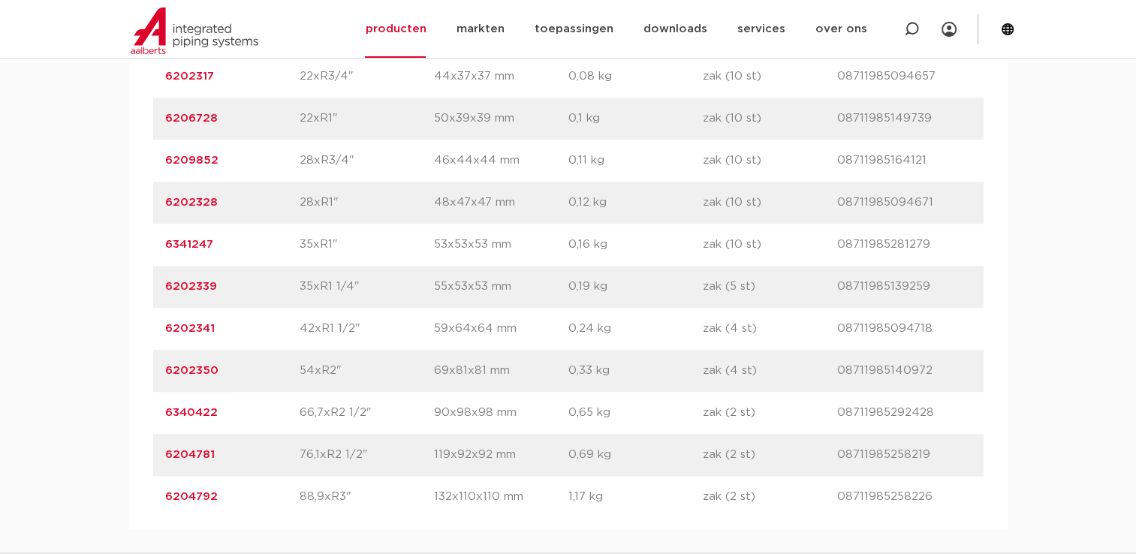
drag, startPoint x: 232, startPoint y: 324, endPoint x: 148, endPoint y: 323, distance: 84.1
click at [148, 323] on div "artikelnummer afmeting [GEOGRAPHIC_DATA] gewicht verpakking gtin artikelnummer …" at bounding box center [568, 139] width 879 height 781
copy link "6202341"
click at [211, 323] on link "6202341" at bounding box center [190, 328] width 50 height 11
drag, startPoint x: 243, startPoint y: 321, endPoint x: 149, endPoint y: 327, distance: 94.9
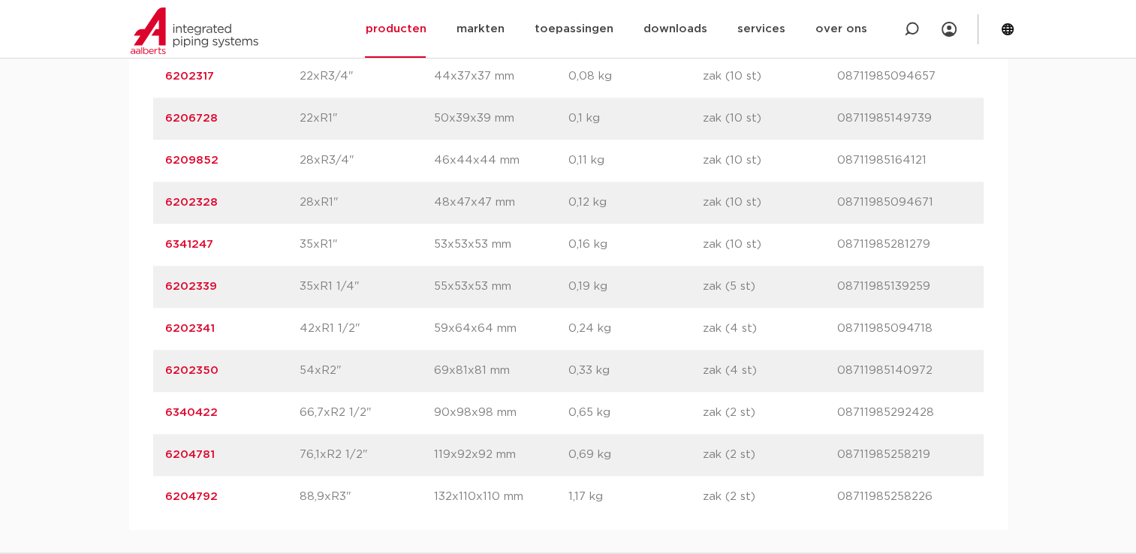
click at [149, 327] on div "artikelnummer afmeting [GEOGRAPHIC_DATA] gewicht verpakking gtin artikelnummer …" at bounding box center [568, 139] width 879 height 781
copy link "6202341"
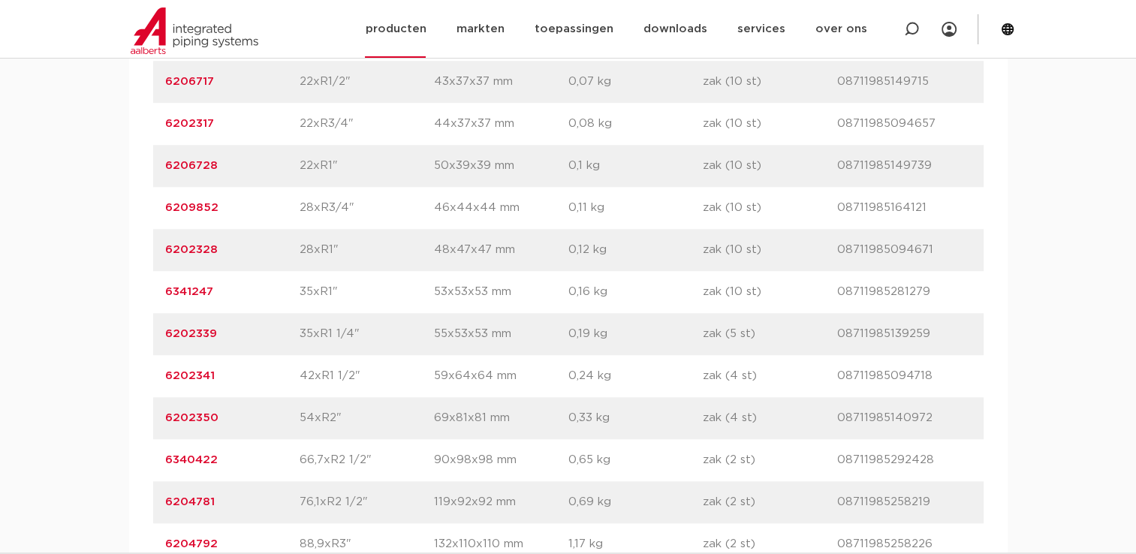
scroll to position [1127, 0]
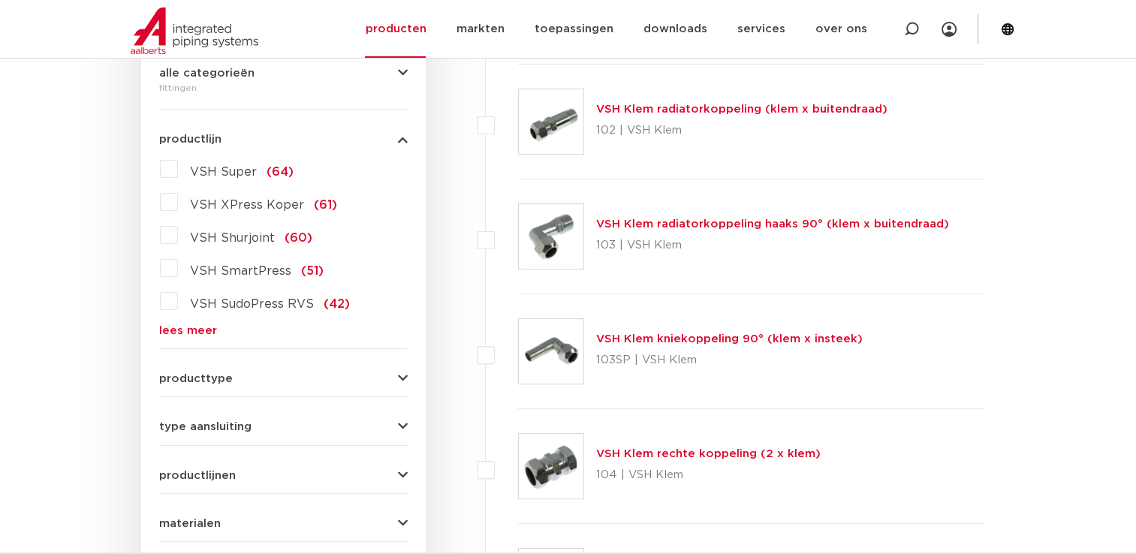
click at [172, 332] on link "lees meer" at bounding box center [283, 330] width 249 height 11
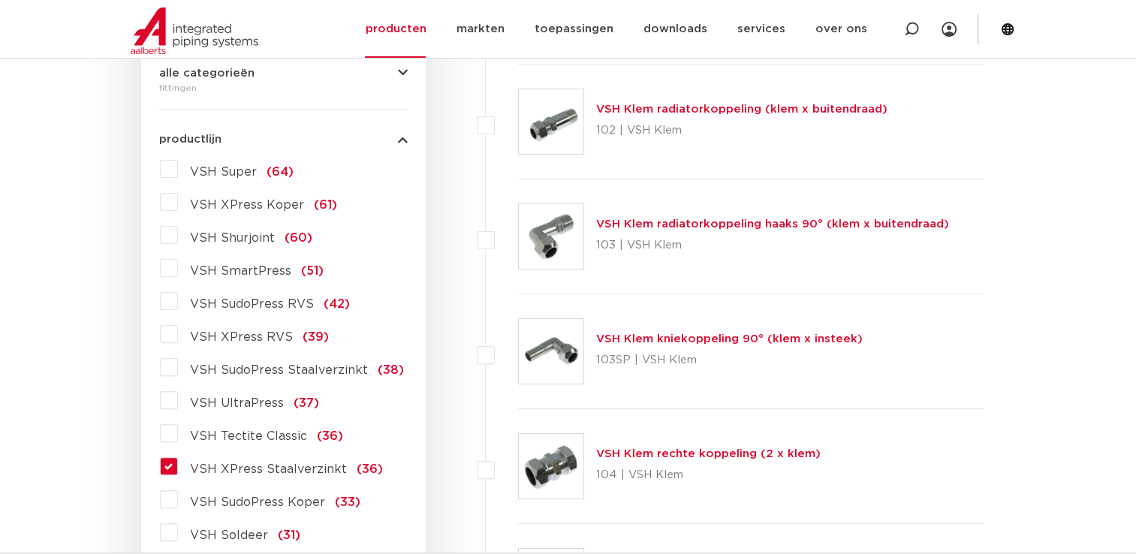
click at [178, 461] on label "VSH XPress Staalverzinkt (36)" at bounding box center [280, 466] width 205 height 24
click at [0, 0] on input "VSH XPress Staalverzinkt (36)" at bounding box center [0, 0] width 0 height 0
click at [178, 460] on label "VSH XPress Staalverzinkt (36)" at bounding box center [280, 466] width 205 height 24
click at [0, 0] on input "VSH XPress Staalverzinkt (36)" at bounding box center [0, 0] width 0 height 0
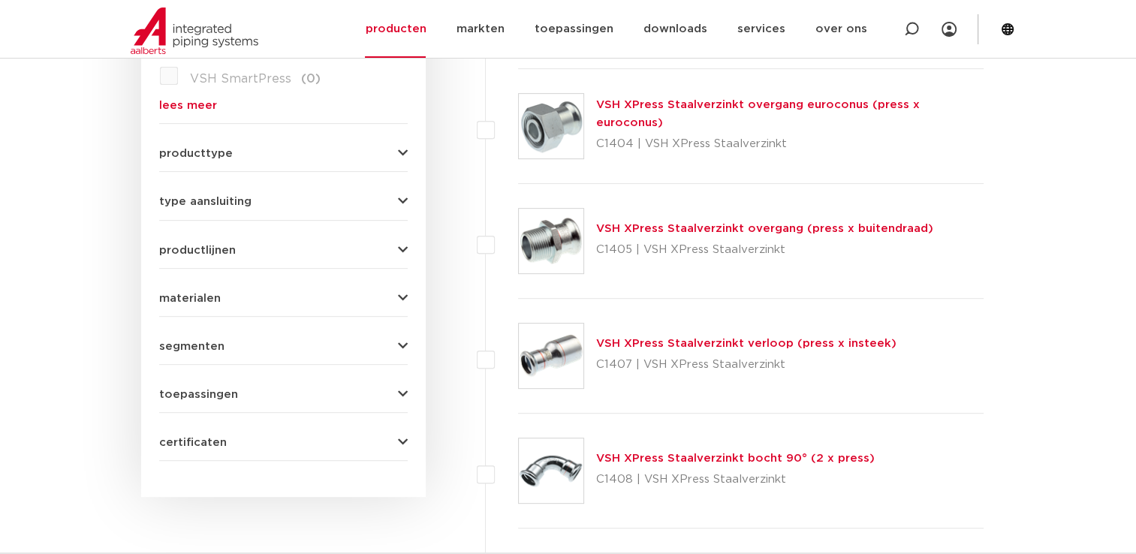
scroll to position [751, 0]
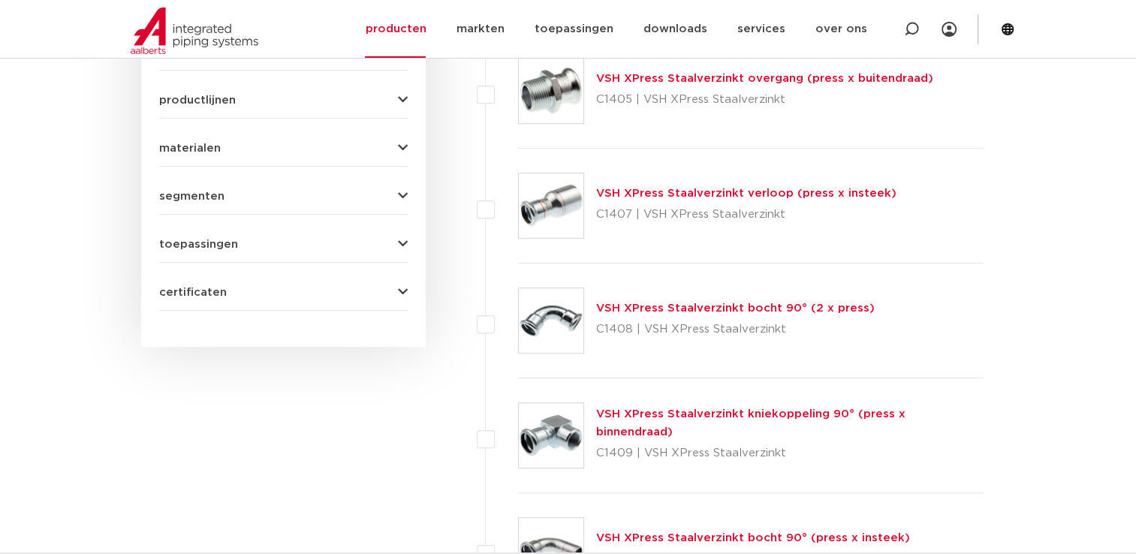
click at [723, 308] on link "VSH XPress Staalverzinkt bocht 90° (2 x press)" at bounding box center [735, 308] width 279 height 11
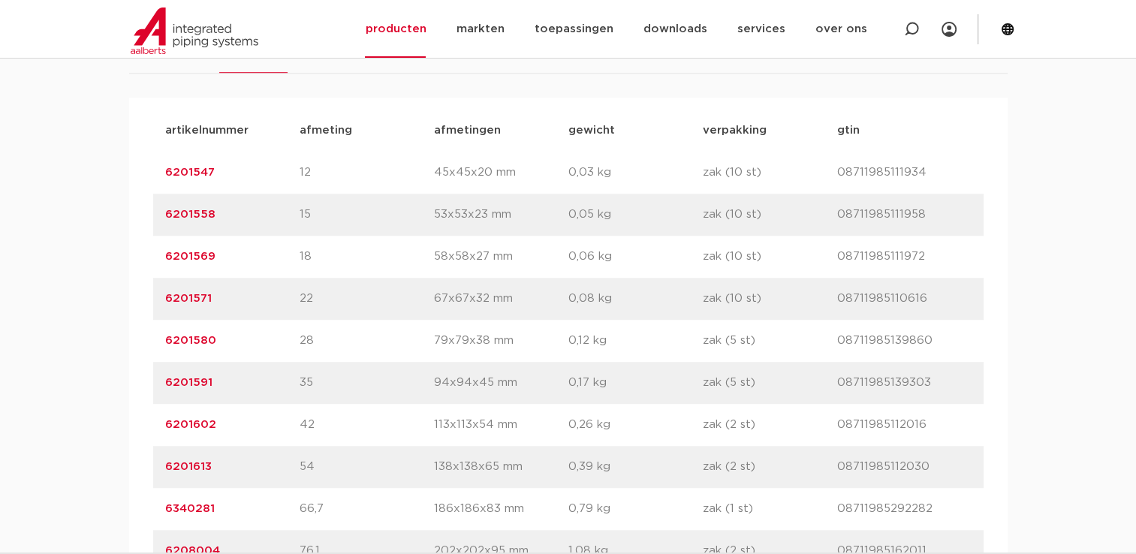
scroll to position [751, 0]
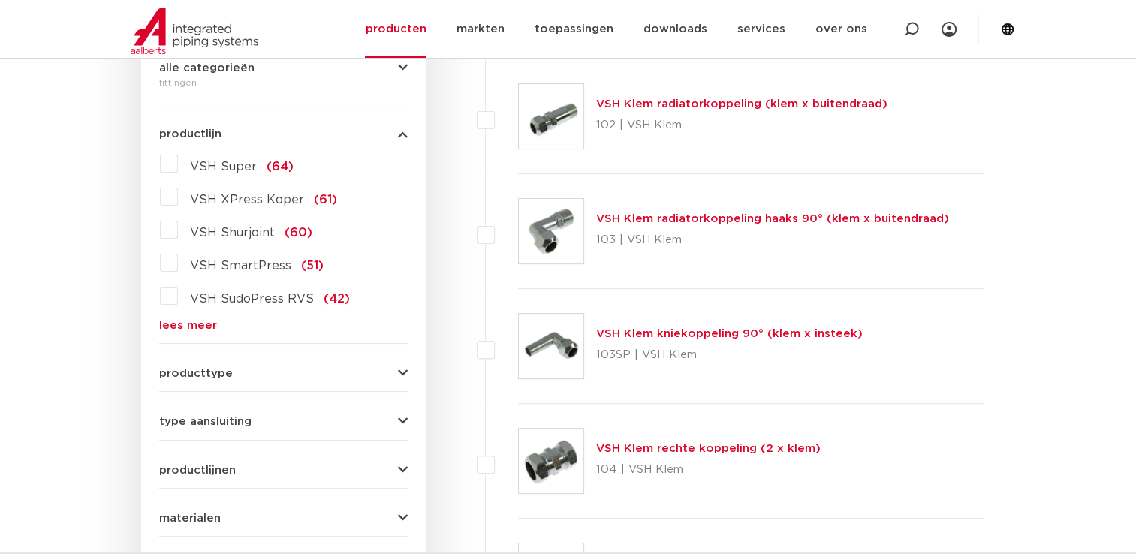
scroll to position [300, 0]
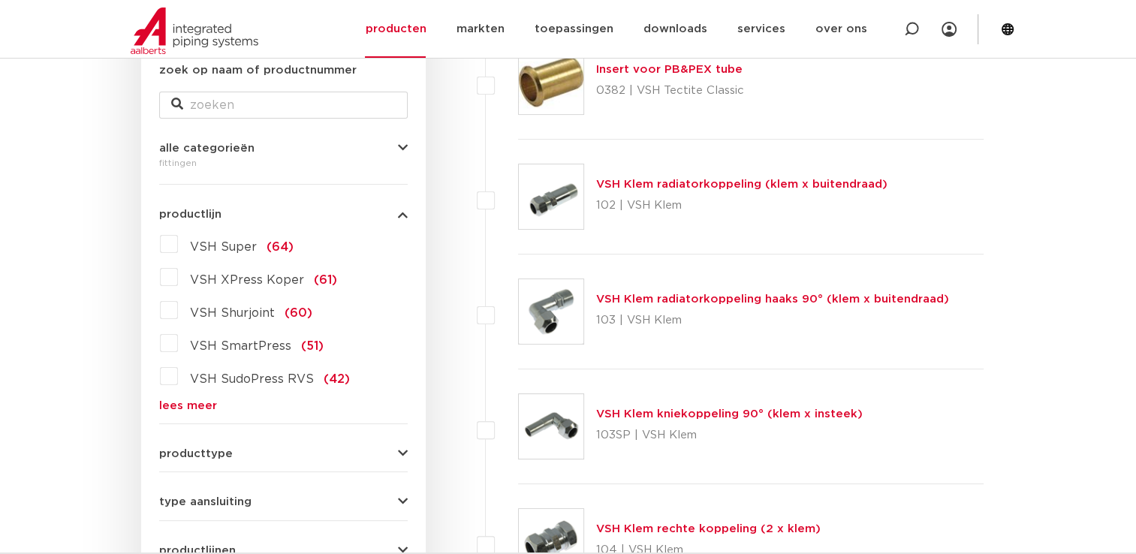
click at [213, 409] on link "lees meer" at bounding box center [283, 405] width 249 height 11
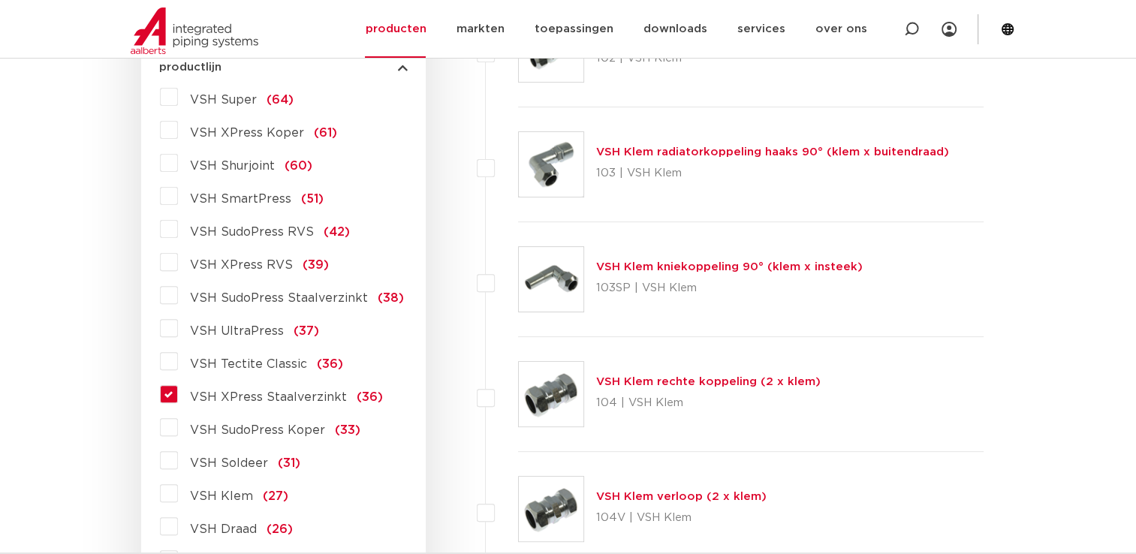
scroll to position [451, 0]
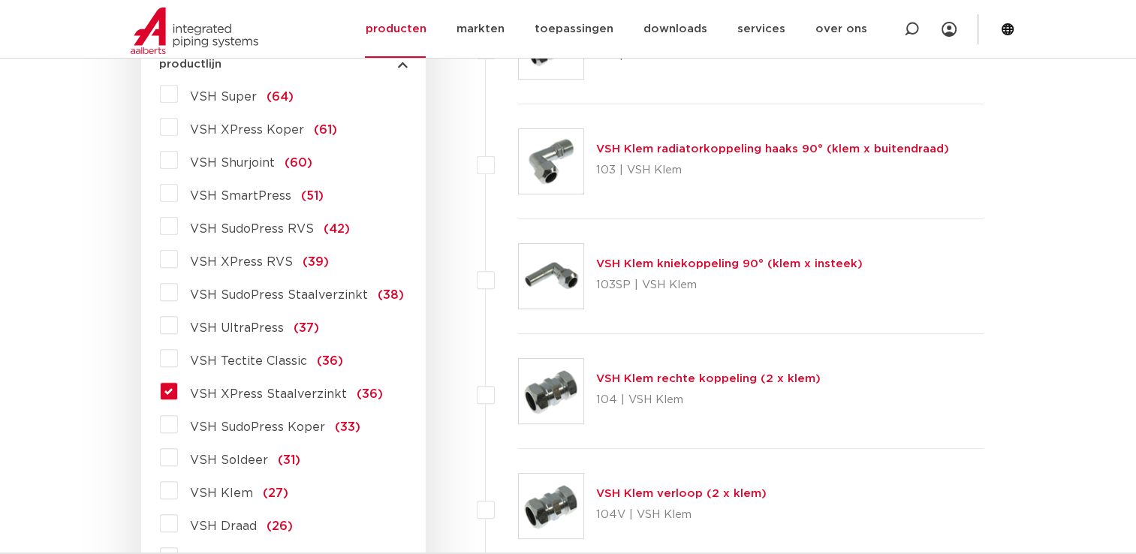
click at [178, 395] on label "VSH XPress Staalverzinkt (36)" at bounding box center [280, 391] width 205 height 24
click at [0, 0] on input "VSH XPress Staalverzinkt (36)" at bounding box center [0, 0] width 0 height 0
click at [178, 394] on label "VSH XPress Staalverzinkt (36)" at bounding box center [280, 391] width 205 height 24
click at [0, 0] on input "VSH XPress Staalverzinkt (36)" at bounding box center [0, 0] width 0 height 0
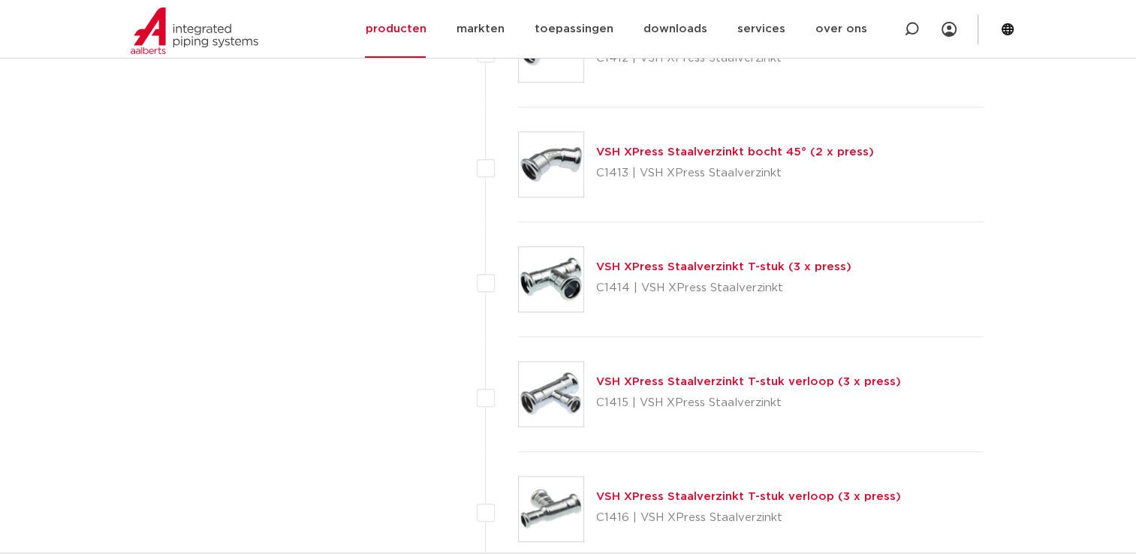
scroll to position [1427, 0]
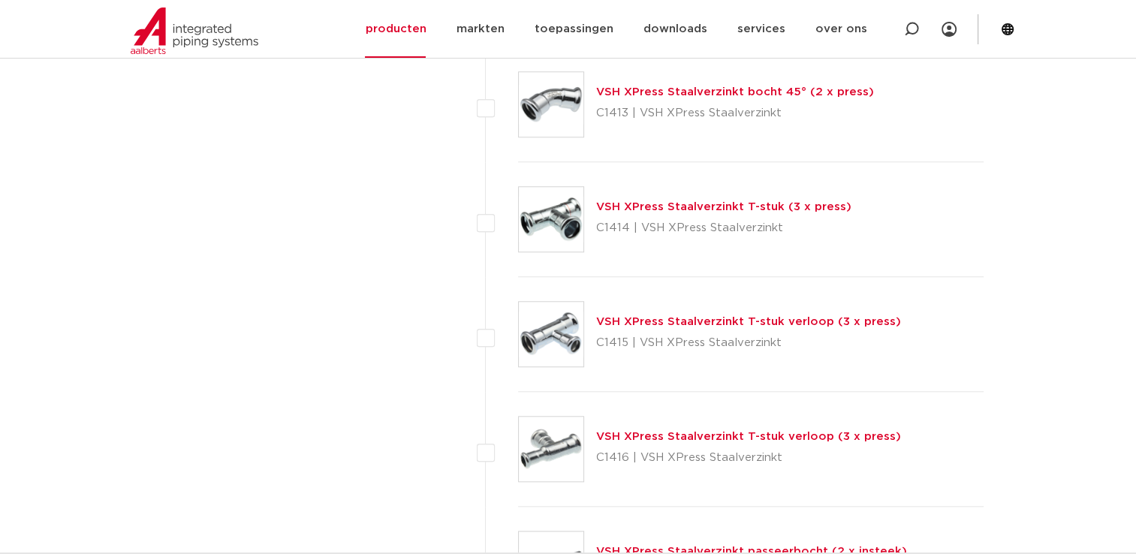
click at [675, 205] on link "VSH XPress Staalverzinkt T-stuk (3 x press)" at bounding box center [723, 206] width 255 height 11
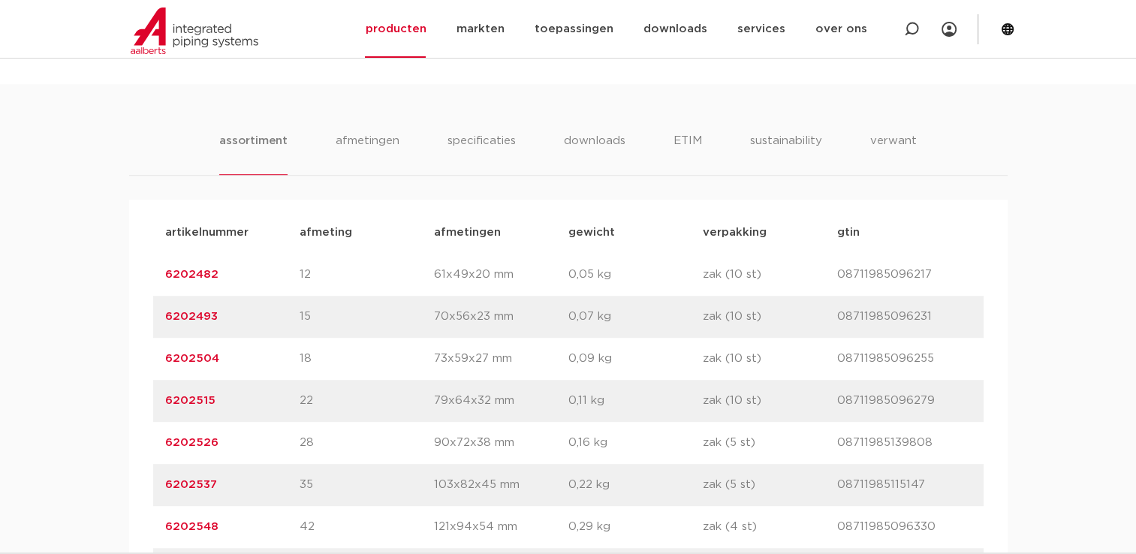
scroll to position [1052, 0]
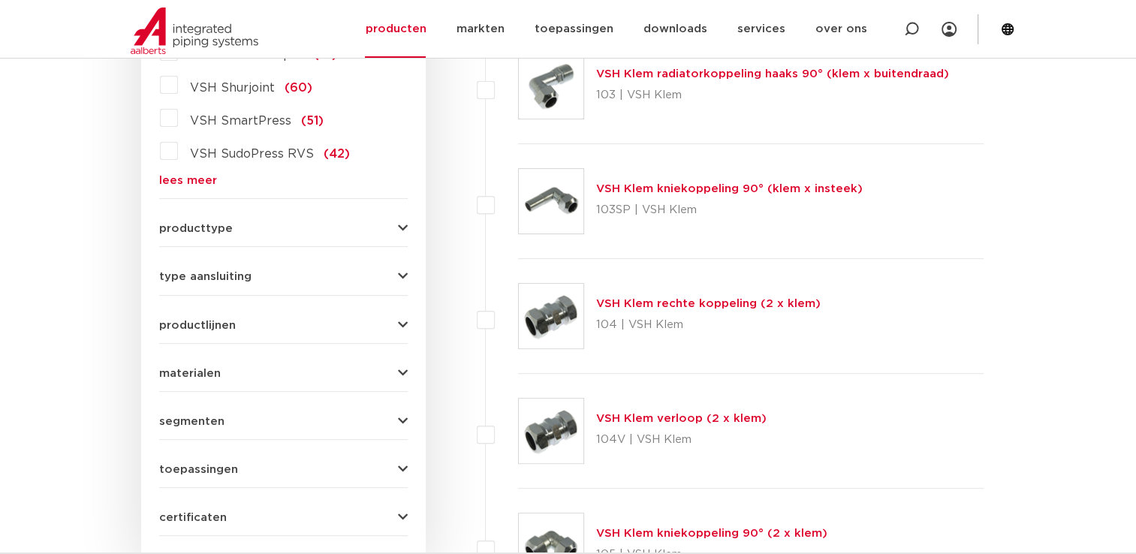
scroll to position [526, 0]
click at [195, 183] on link "lees meer" at bounding box center [283, 180] width 249 height 11
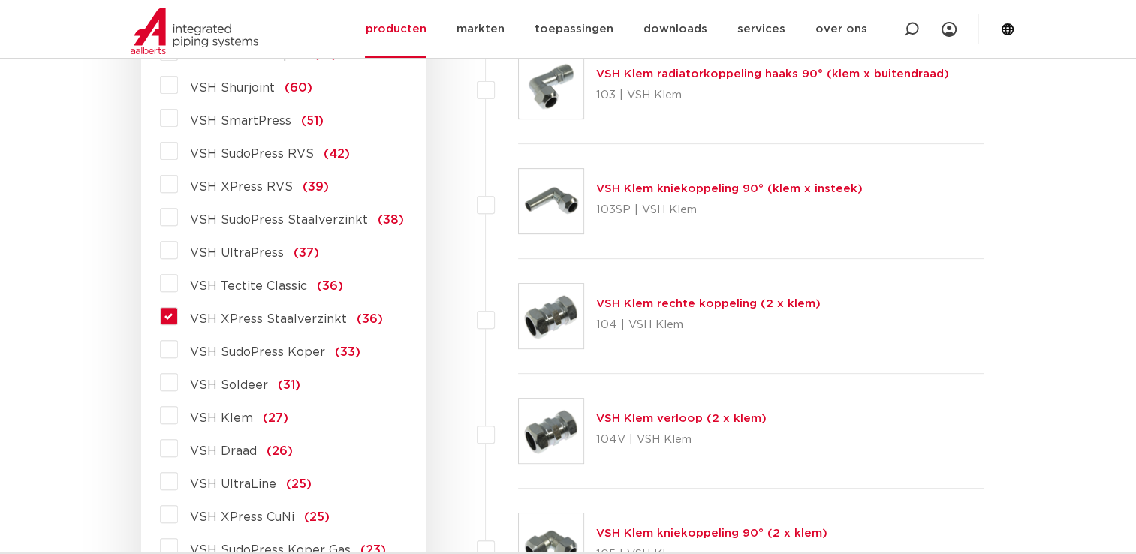
click at [178, 318] on label "VSH XPress Staalverzinkt (36)" at bounding box center [280, 316] width 205 height 24
click at [0, 0] on input "VSH XPress Staalverzinkt (36)" at bounding box center [0, 0] width 0 height 0
click at [178, 318] on label "VSH XPress Staalverzinkt (36)" at bounding box center [280, 316] width 205 height 24
click at [0, 0] on input "VSH XPress Staalverzinkt (36)" at bounding box center [0, 0] width 0 height 0
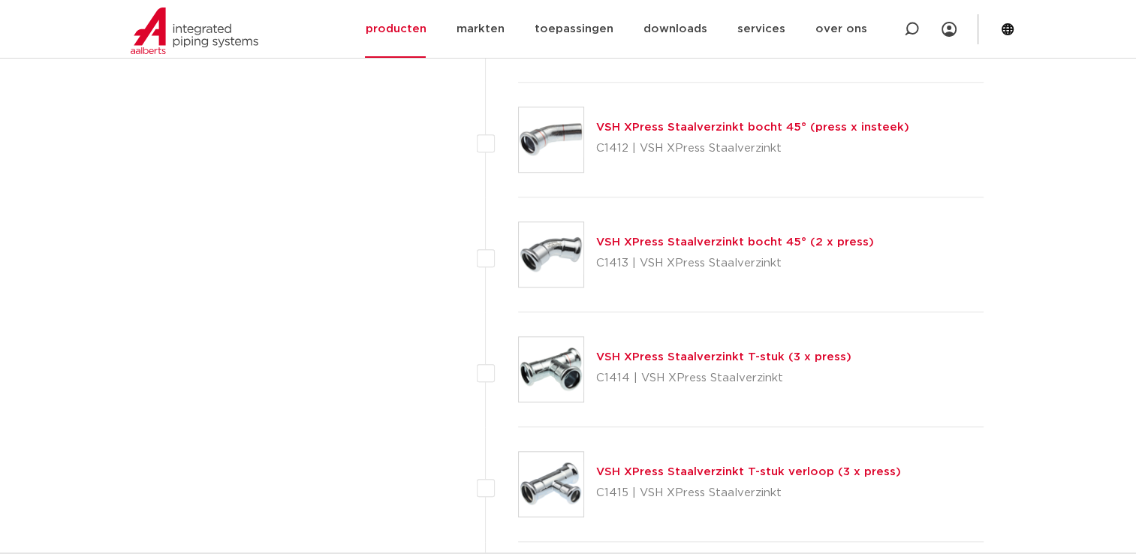
scroll to position [1352, 0]
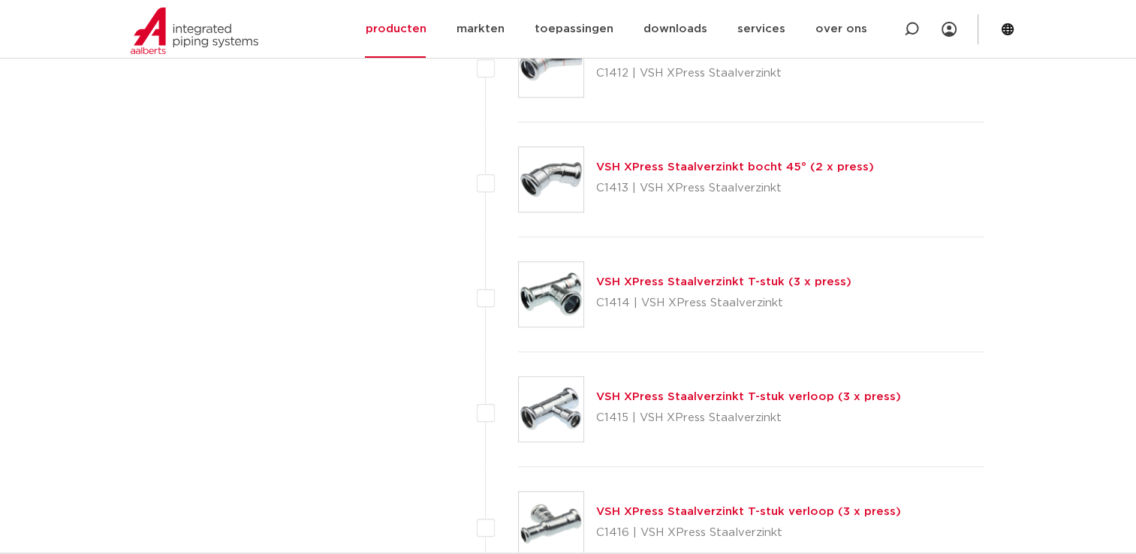
click at [679, 400] on link "VSH XPress Staalverzinkt T-stuk verloop (3 x press)" at bounding box center [748, 396] width 305 height 11
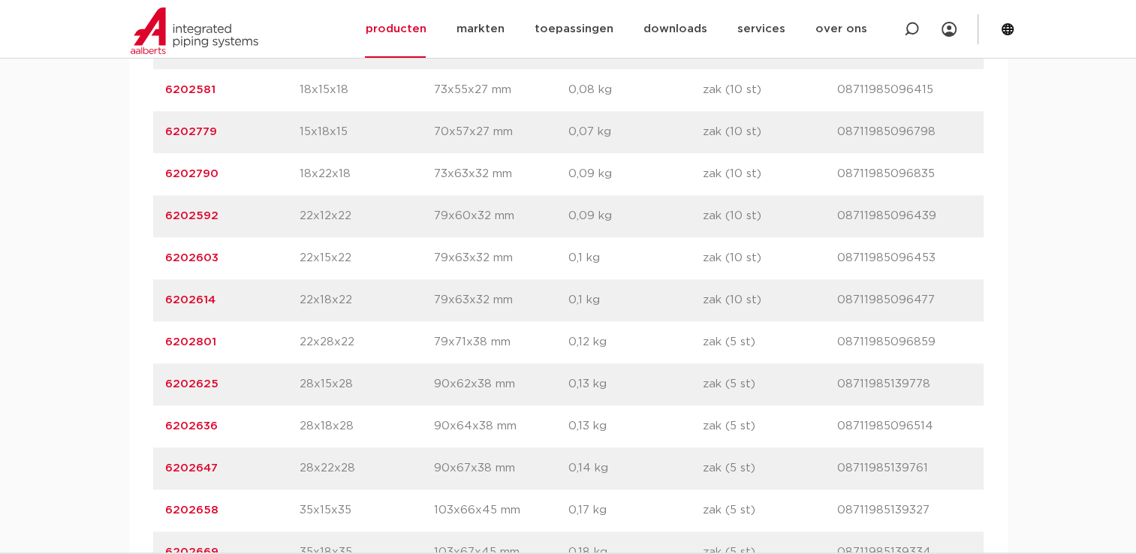
scroll to position [1277, 0]
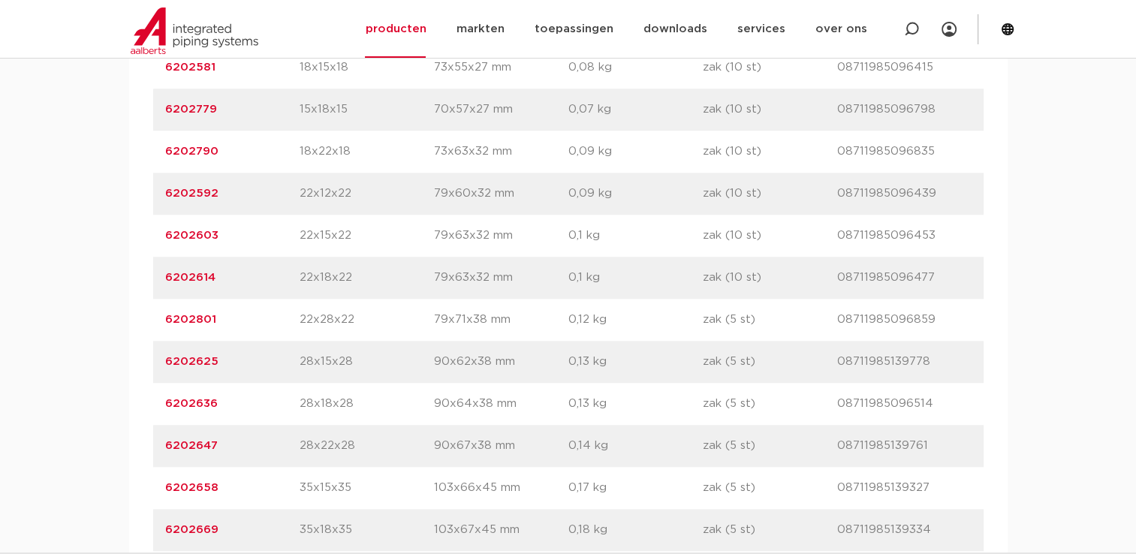
drag, startPoint x: 245, startPoint y: 439, endPoint x: 126, endPoint y: 443, distance: 118.7
copy link "6202647"
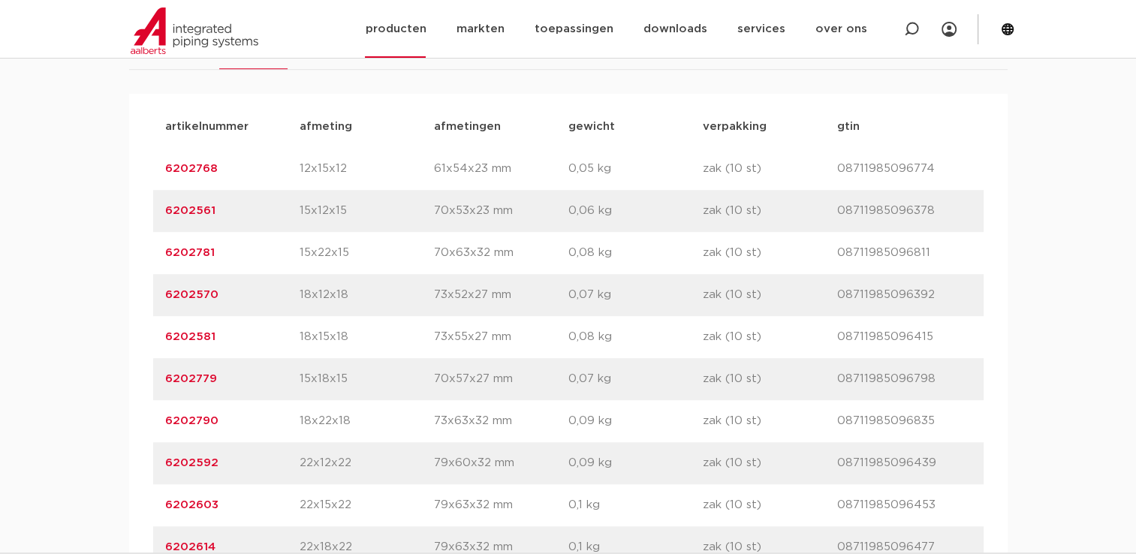
scroll to position [826, 0]
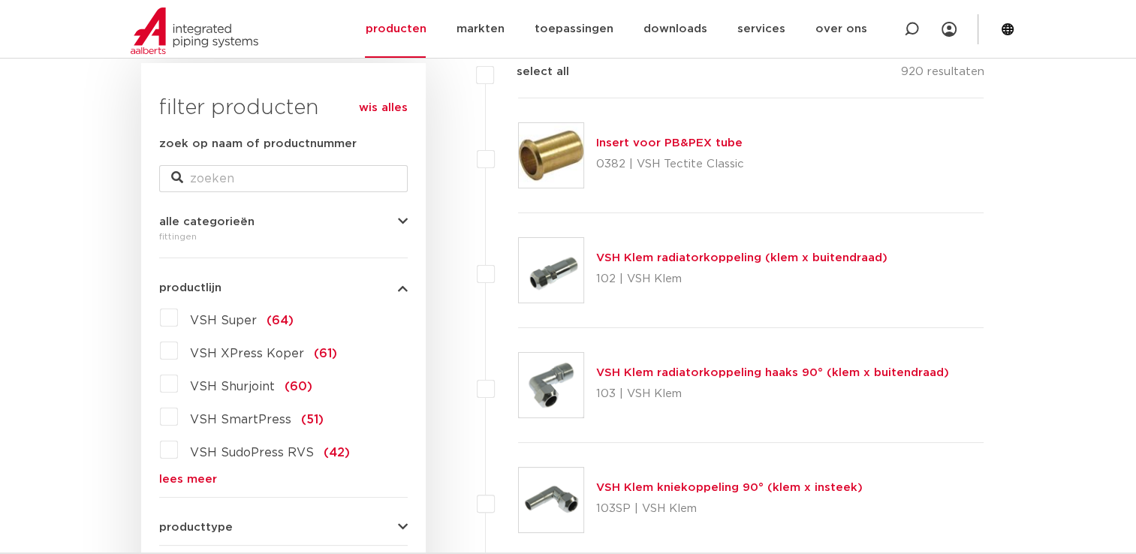
scroll to position [225, 0]
click at [201, 476] on link "lees meer" at bounding box center [283, 480] width 249 height 11
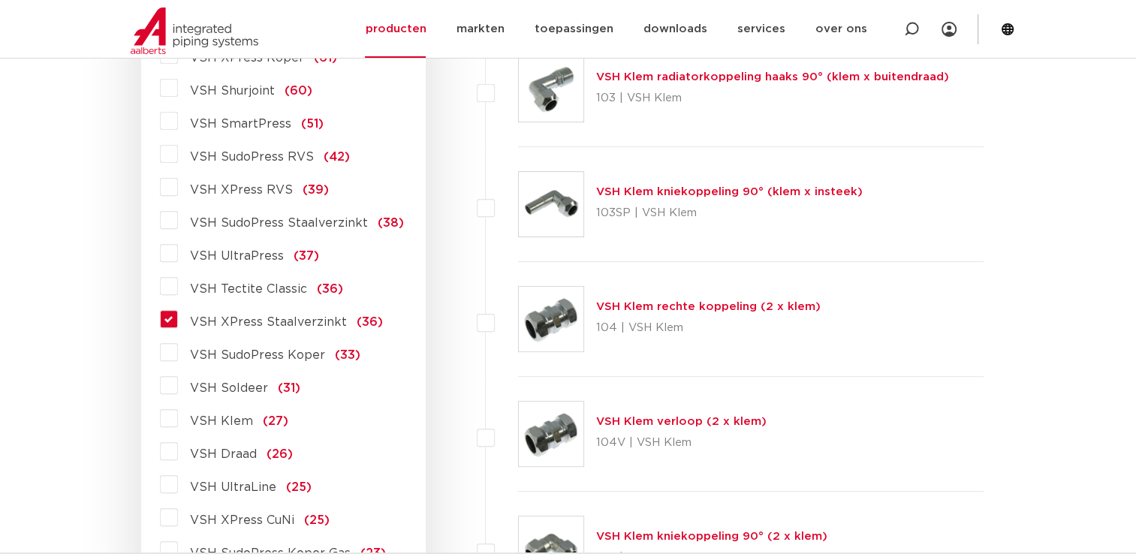
scroll to position [601, 0]
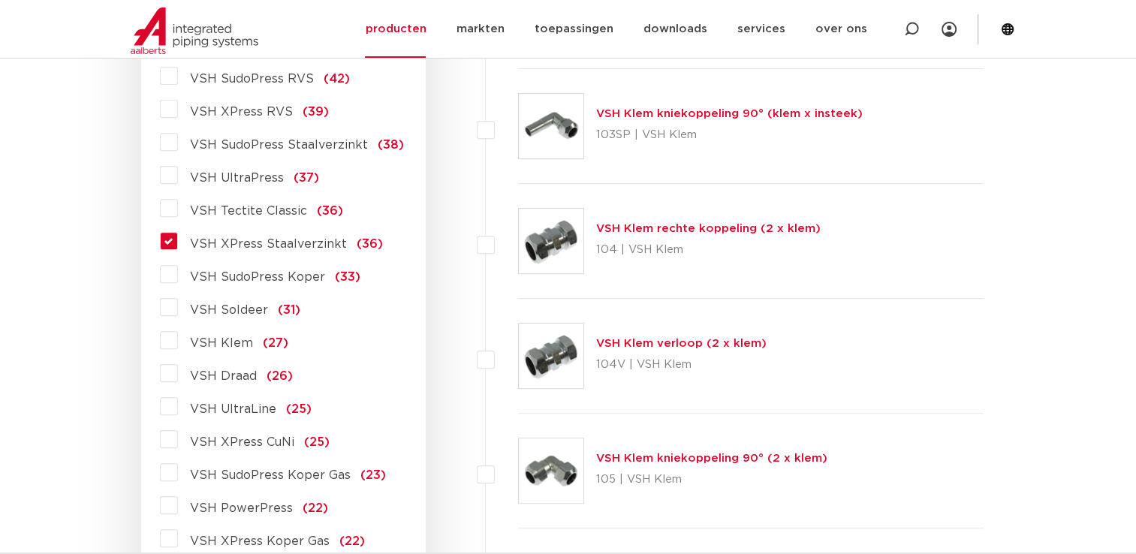
click at [178, 243] on label "VSH XPress Staalverzinkt (36)" at bounding box center [280, 241] width 205 height 24
click at [0, 0] on input "VSH XPress Staalverzinkt (36)" at bounding box center [0, 0] width 0 height 0
click at [178, 243] on label "VSH XPress Staalverzinkt (36)" at bounding box center [280, 241] width 205 height 24
click at [0, 0] on input "VSH XPress Staalverzinkt (36)" at bounding box center [0, 0] width 0 height 0
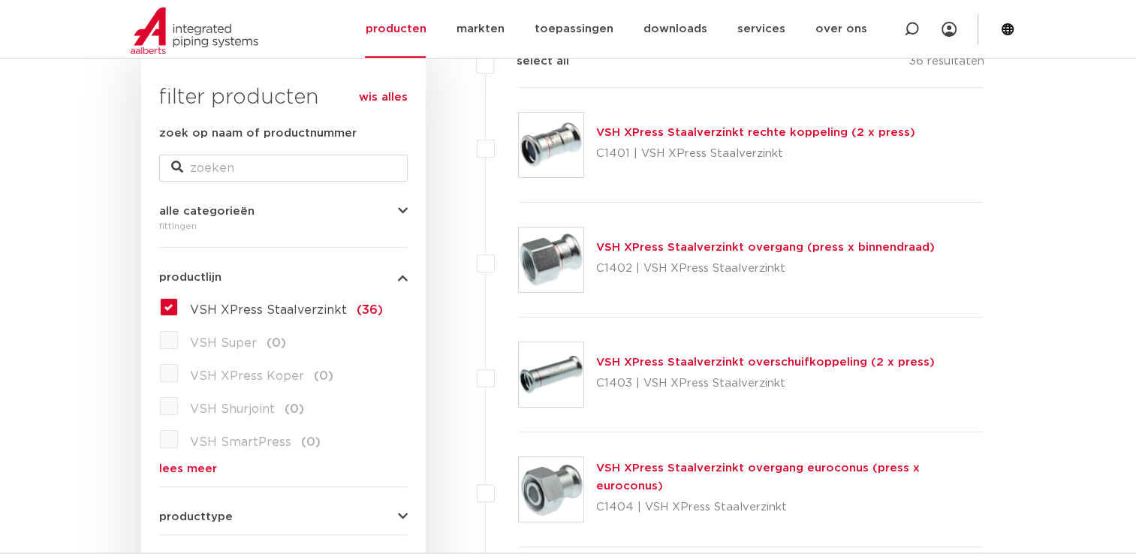
scroll to position [225, 0]
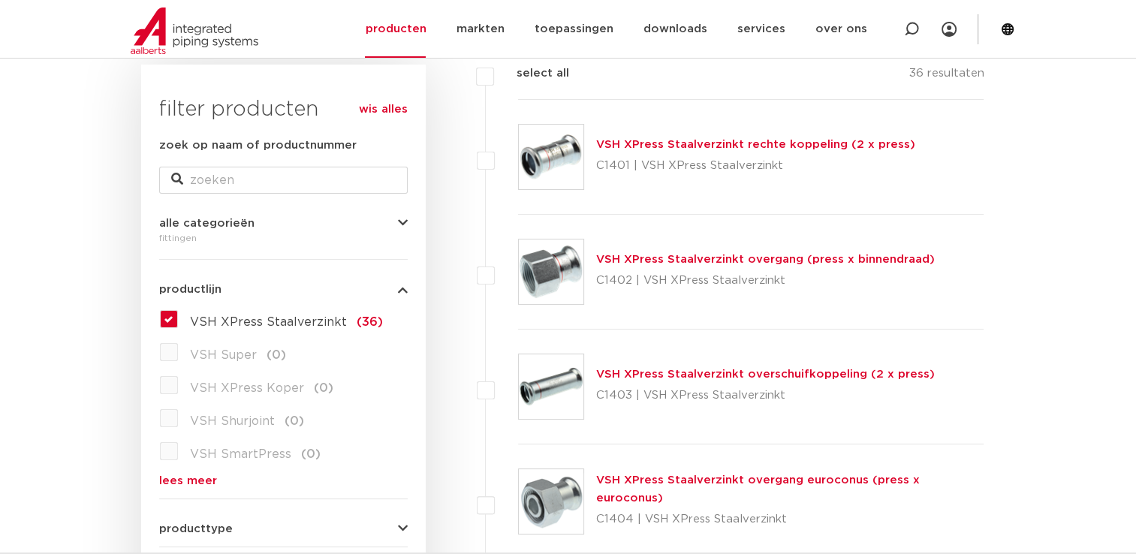
click at [646, 265] on link "VSH XPress Staalverzinkt overgang (press x binnendraad)" at bounding box center [765, 259] width 339 height 11
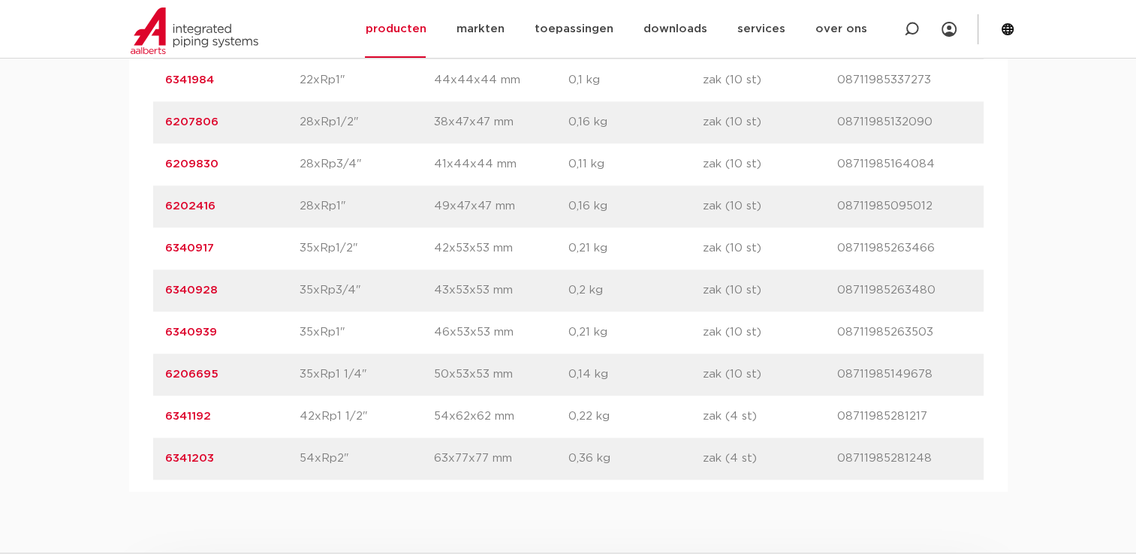
scroll to position [1352, 0]
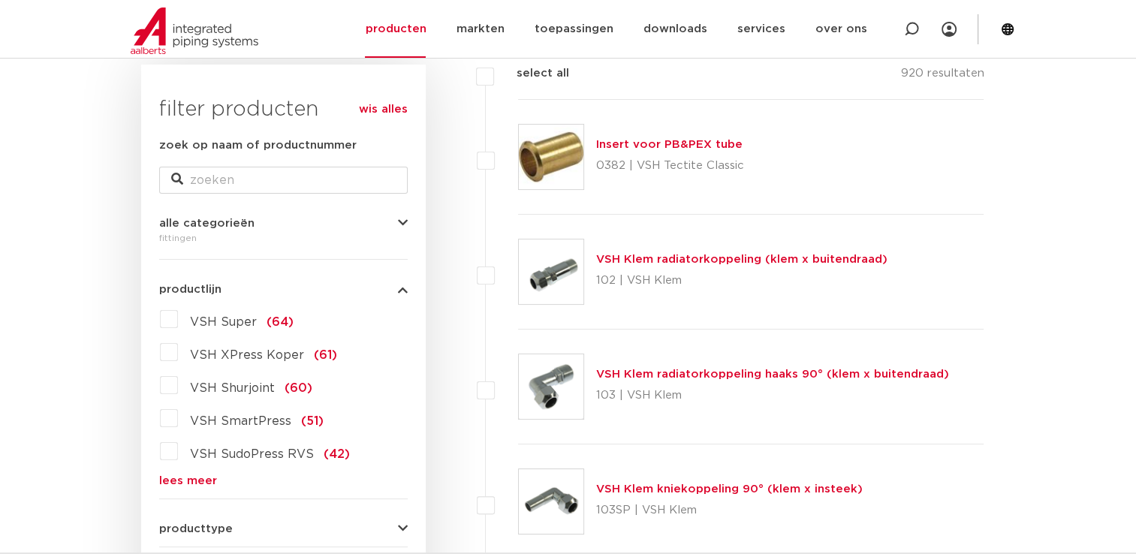
click at [187, 483] on link "lees meer" at bounding box center [283, 480] width 249 height 11
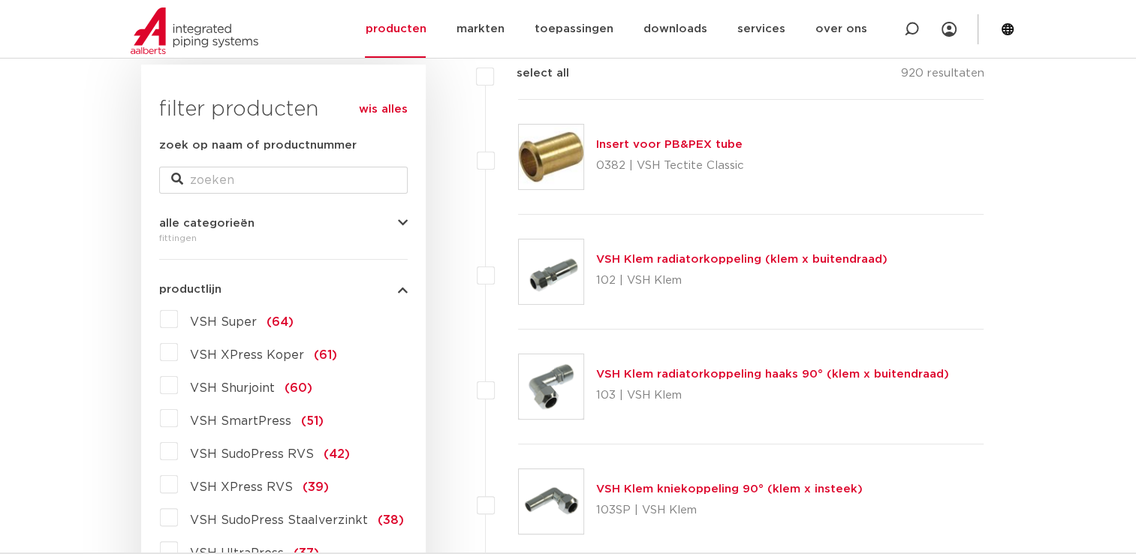
scroll to position [601, 0]
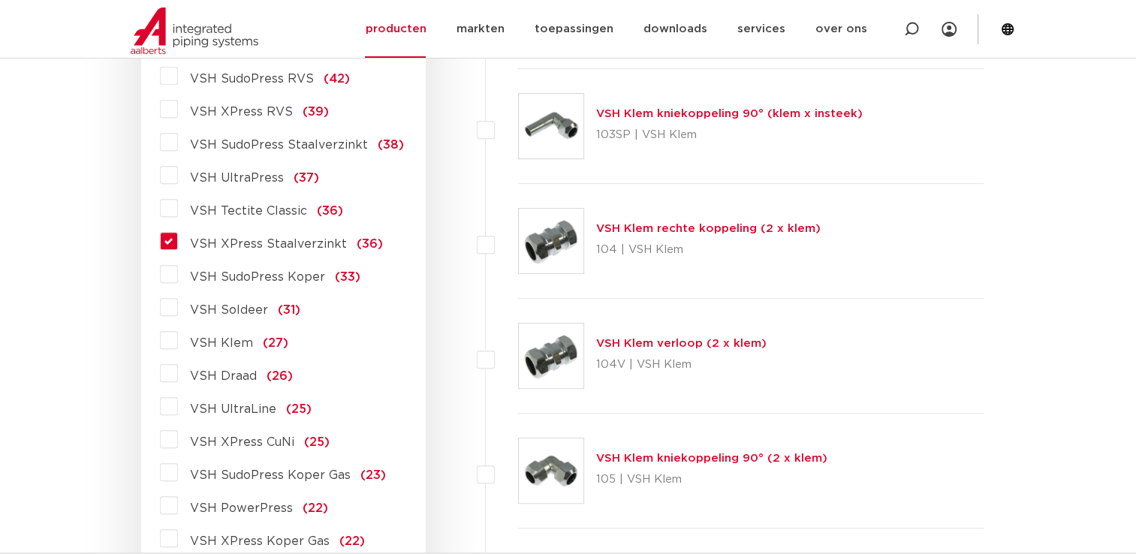
click at [178, 242] on label "VSH XPress Staalverzinkt (36)" at bounding box center [280, 241] width 205 height 24
click at [0, 0] on input "VSH XPress Staalverzinkt (36)" at bounding box center [0, 0] width 0 height 0
click at [178, 240] on label "VSH XPress Staalverzinkt (36)" at bounding box center [280, 241] width 205 height 24
click at [0, 0] on input "VSH XPress Staalverzinkt (36)" at bounding box center [0, 0] width 0 height 0
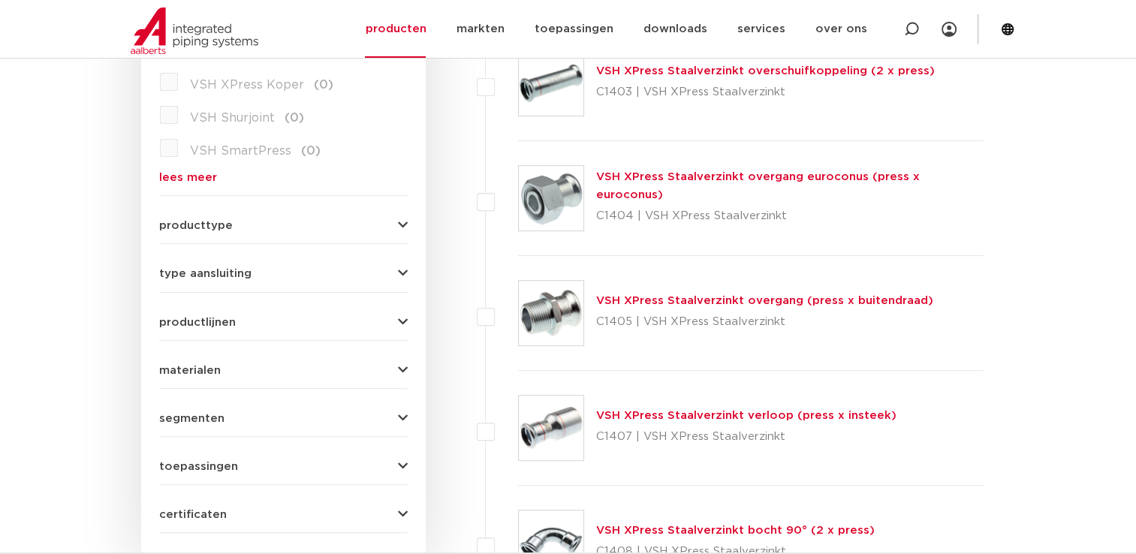
scroll to position [601, 0]
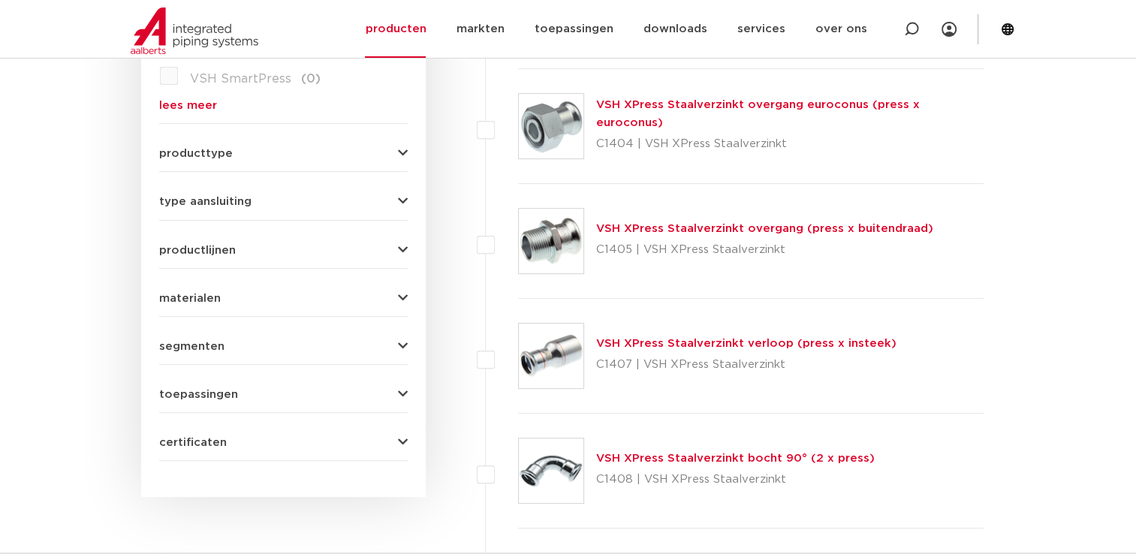
click at [631, 118] on link "VSH XPress Staalverzinkt overgang euroconus (press x euroconus)" at bounding box center [758, 113] width 324 height 29
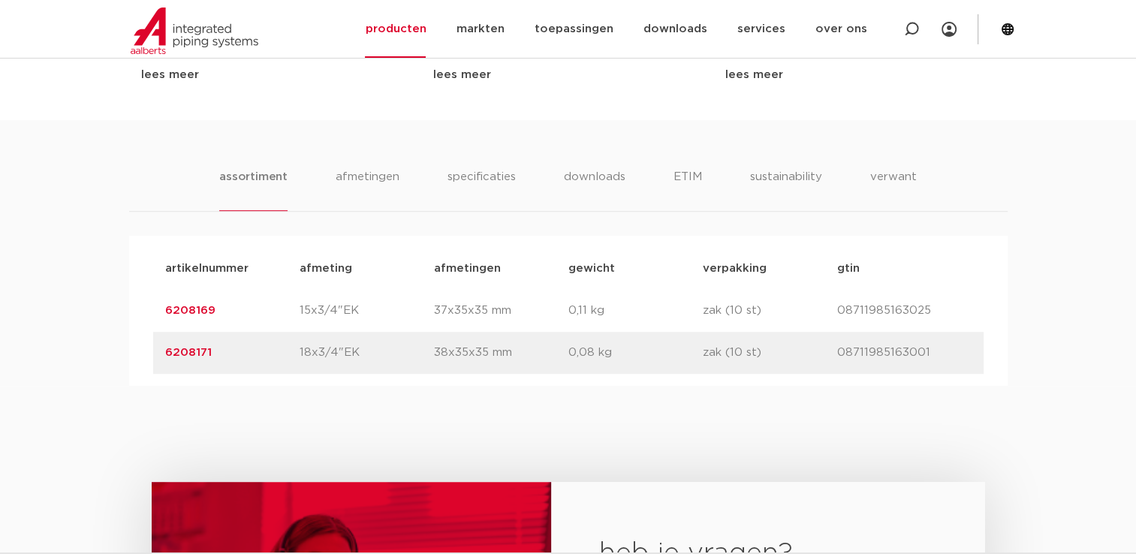
scroll to position [901, 0]
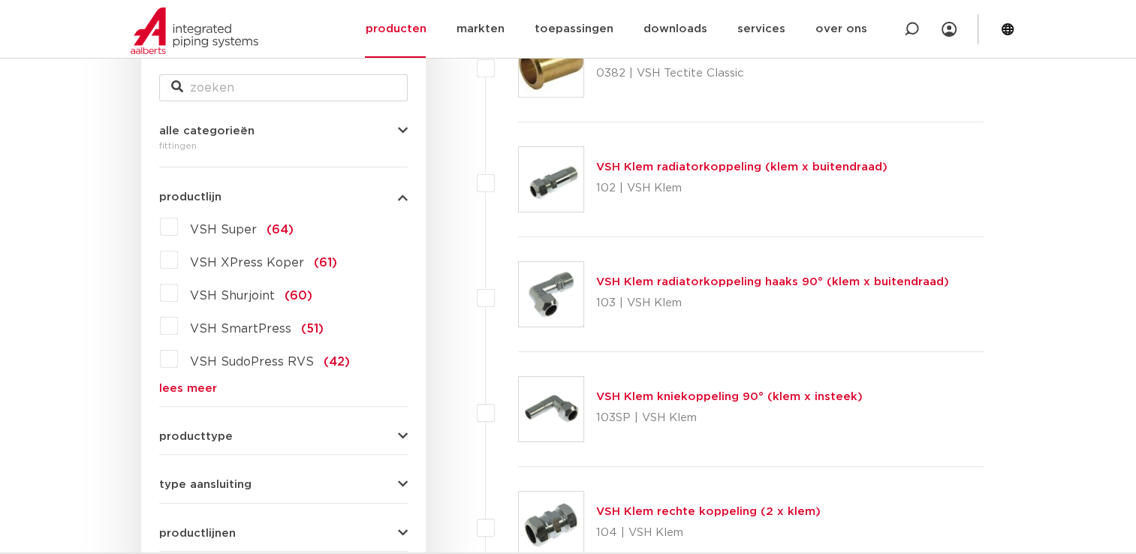
scroll to position [300, 0]
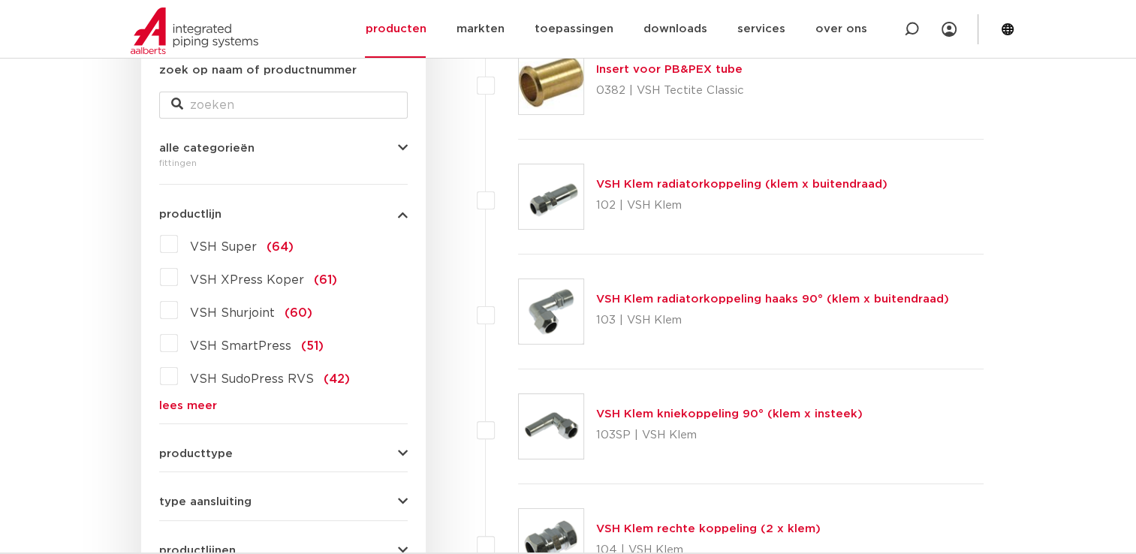
click at [203, 411] on link "lees meer" at bounding box center [283, 405] width 249 height 11
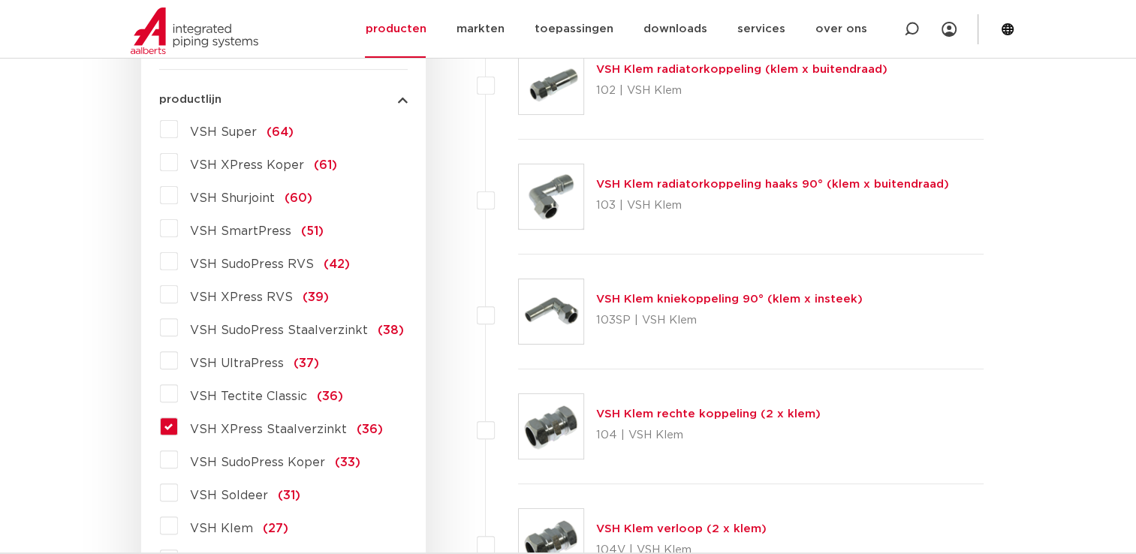
scroll to position [601, 0]
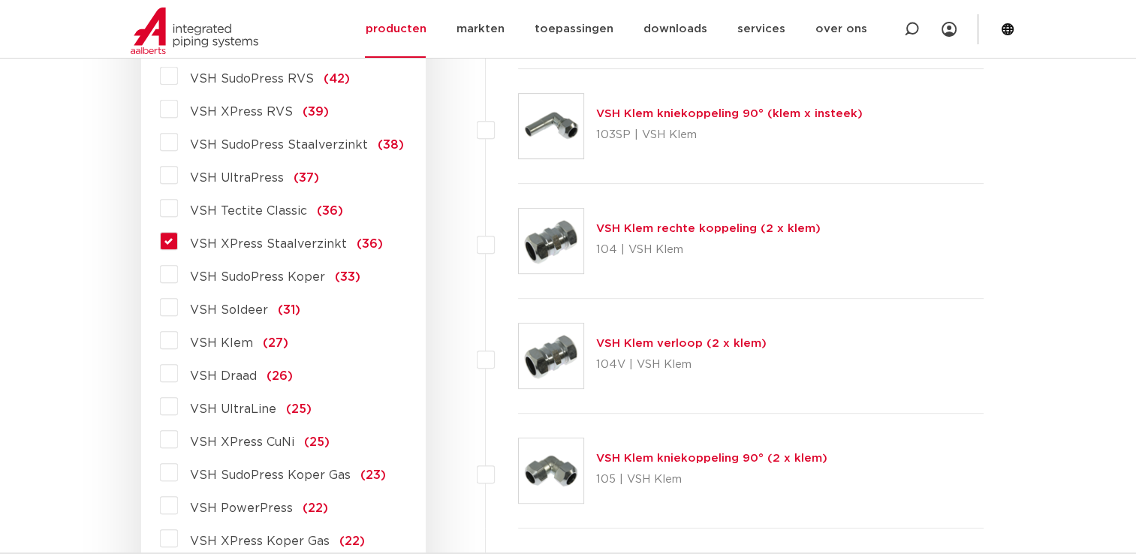
click at [178, 239] on label "VSH XPress Staalverzinkt (36)" at bounding box center [280, 241] width 205 height 24
click at [0, 0] on input "VSH XPress Staalverzinkt (36)" at bounding box center [0, 0] width 0 height 0
click at [178, 239] on label "VSH XPress Staalverzinkt (36)" at bounding box center [280, 241] width 205 height 24
click at [0, 0] on input "VSH XPress Staalverzinkt (36)" at bounding box center [0, 0] width 0 height 0
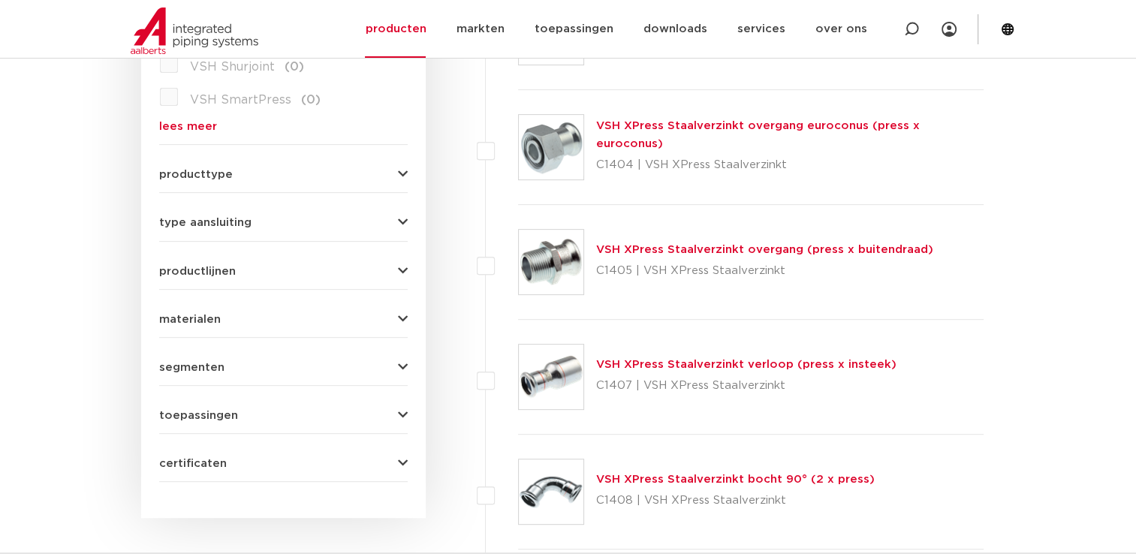
scroll to position [376, 0]
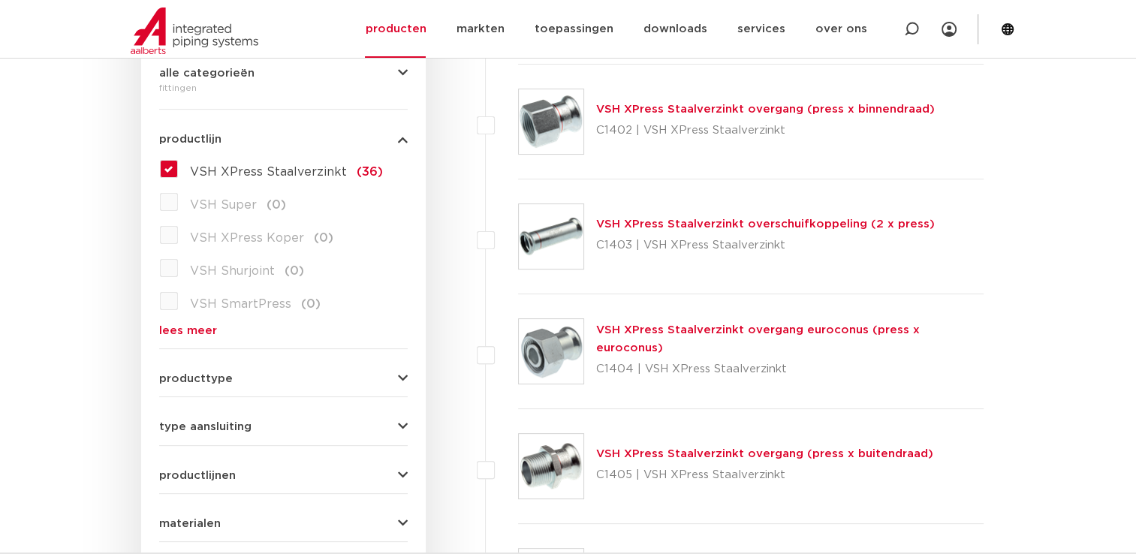
click at [703, 109] on link "VSH XPress Staalverzinkt overgang (press x binnendraad)" at bounding box center [765, 109] width 339 height 11
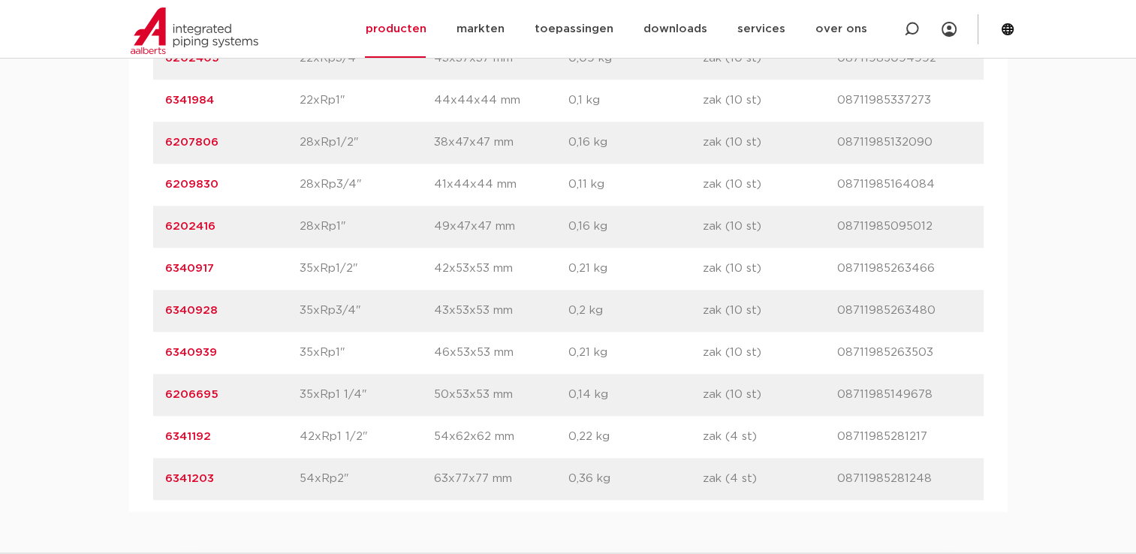
scroll to position [1352, 0]
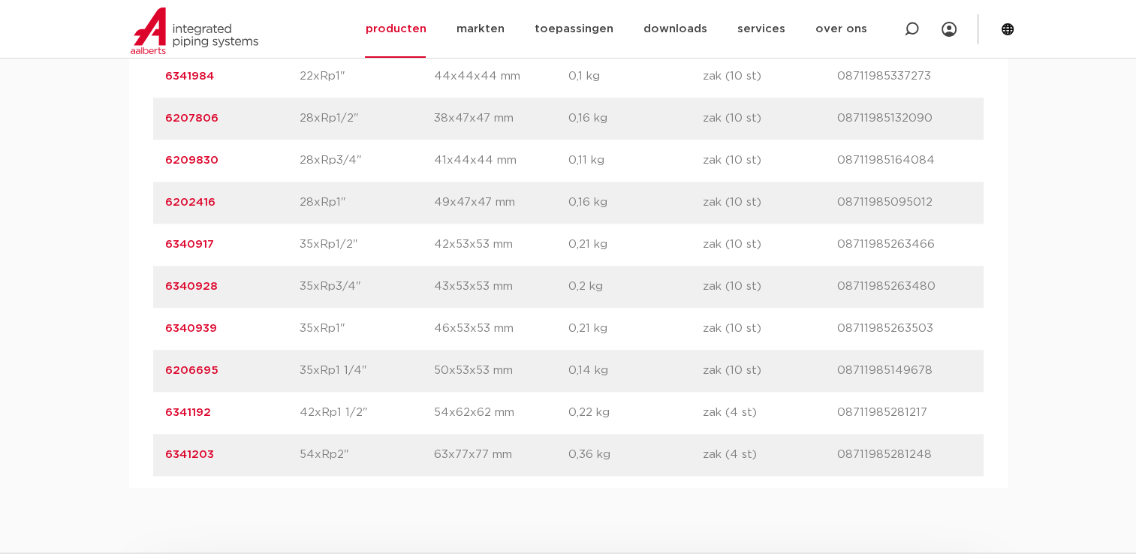
drag, startPoint x: 242, startPoint y: 416, endPoint x: 161, endPoint y: 414, distance: 80.4
click at [161, 414] on div "artikelnummer 6341192 afmeting 42xRp1 1/2" [GEOGRAPHIC_DATA] 54x62x62 mm gewich…" at bounding box center [568, 413] width 831 height 42
copy link "6341192"
